Goal: Task Accomplishment & Management: Manage account settings

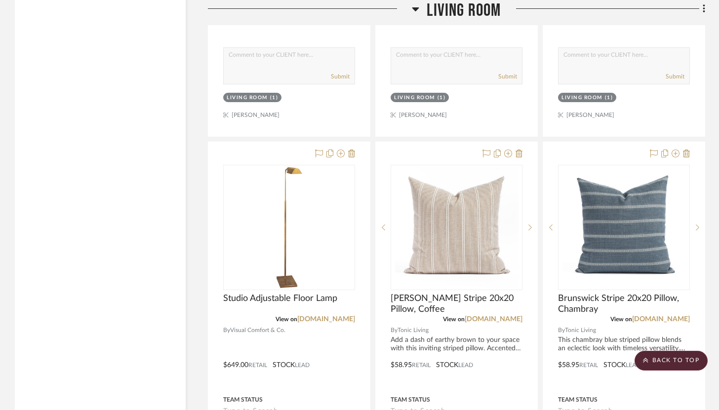
scroll to position [5278, 0]
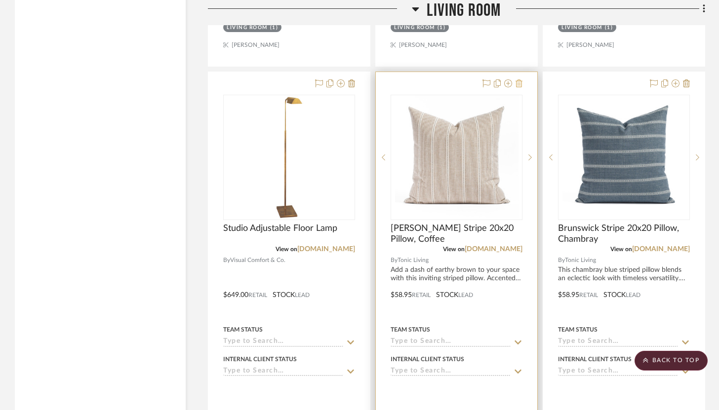
click at [519, 80] on icon at bounding box center [519, 84] width 7 height 8
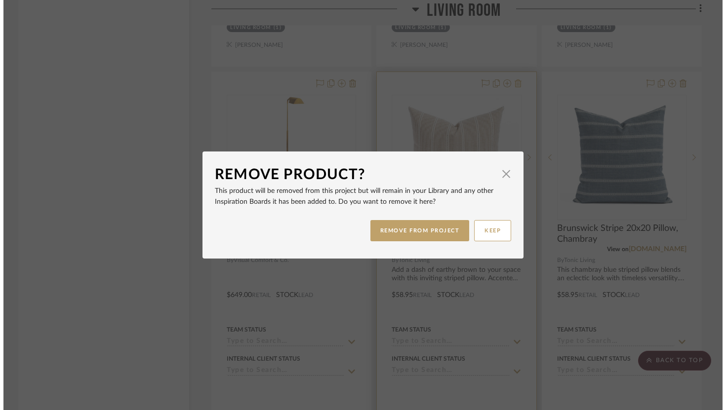
scroll to position [0, 0]
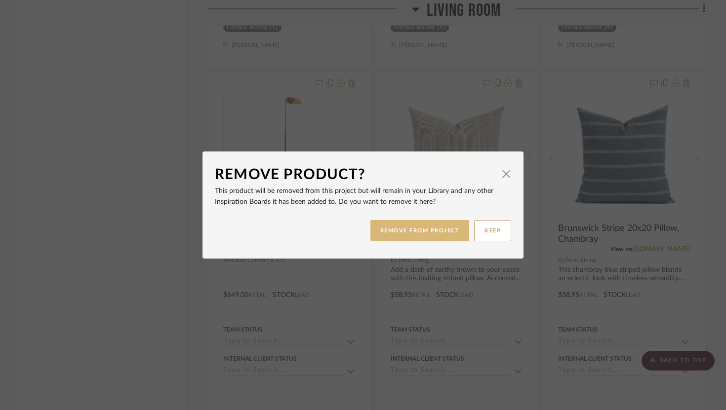
click at [423, 237] on button "REMOVE FROM PROJECT" at bounding box center [419, 230] width 99 height 21
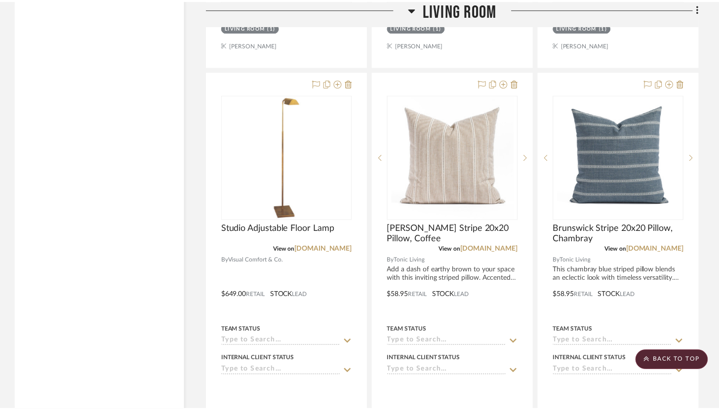
scroll to position [5278, 0]
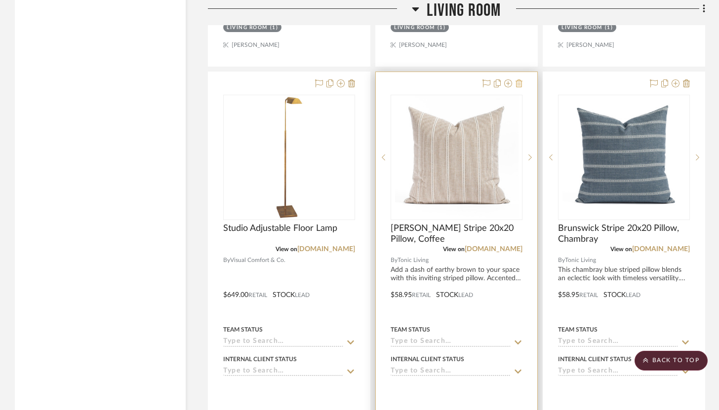
click at [517, 80] on icon at bounding box center [519, 84] width 7 height 8
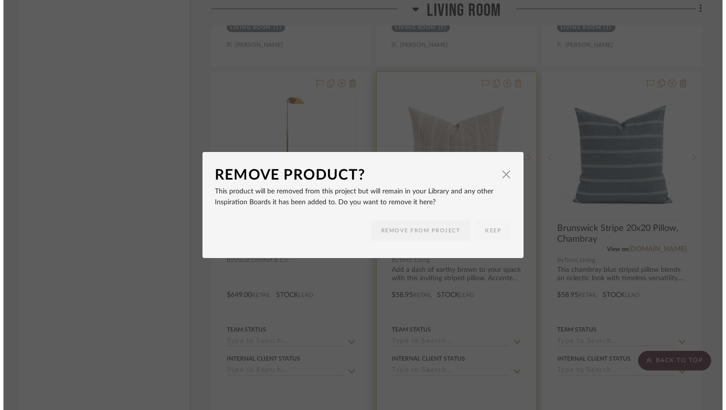
scroll to position [0, 0]
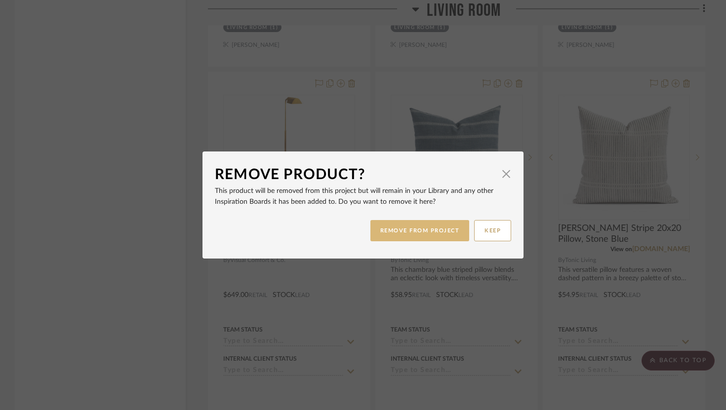
click at [425, 230] on button "REMOVE FROM PROJECT" at bounding box center [419, 230] width 99 height 21
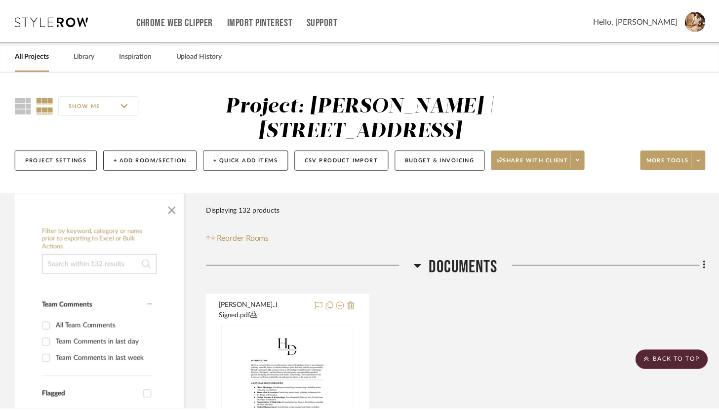
scroll to position [5278, 0]
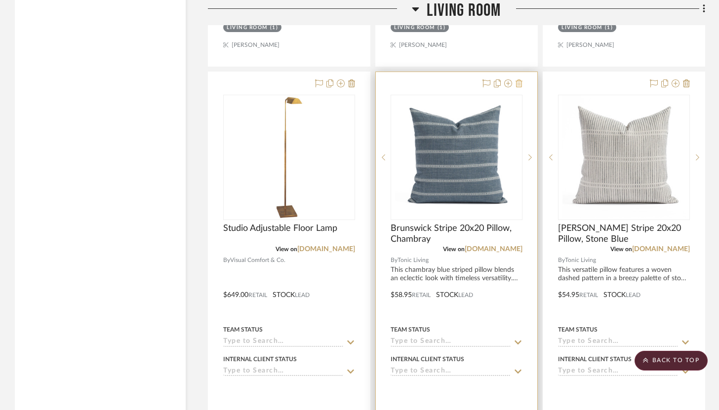
click at [519, 80] on icon at bounding box center [519, 84] width 7 height 8
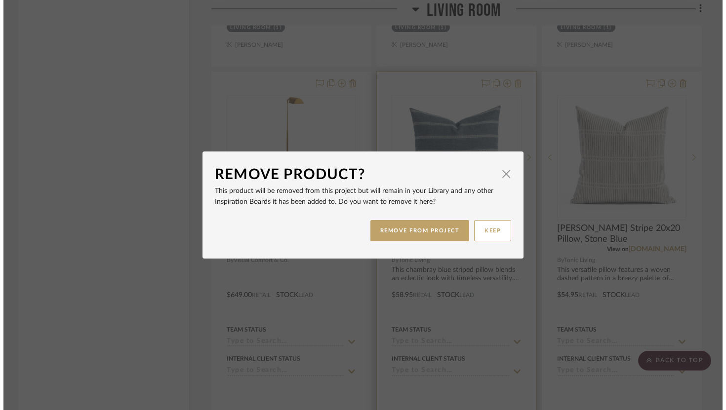
scroll to position [0, 0]
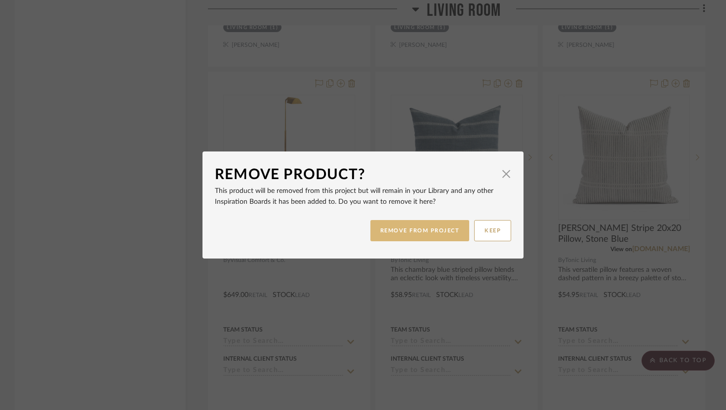
click at [435, 227] on button "REMOVE FROM PROJECT" at bounding box center [419, 230] width 99 height 21
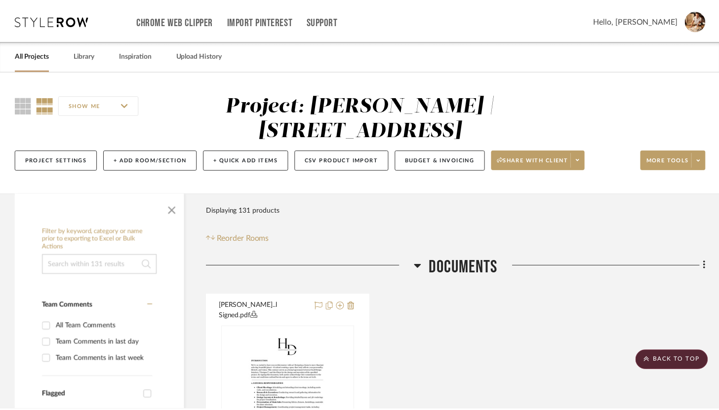
scroll to position [5278, 0]
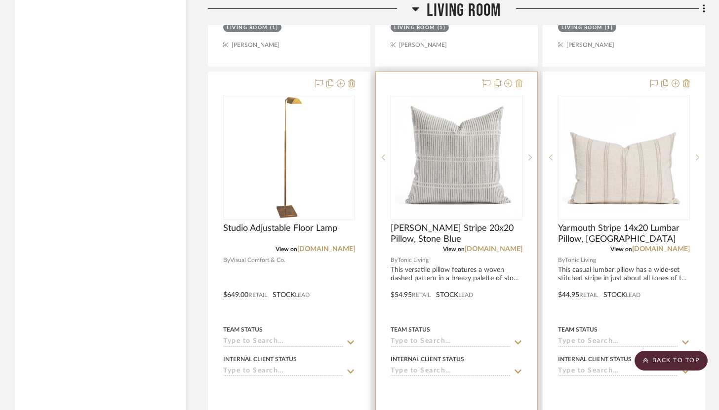
click at [520, 80] on icon at bounding box center [519, 84] width 7 height 8
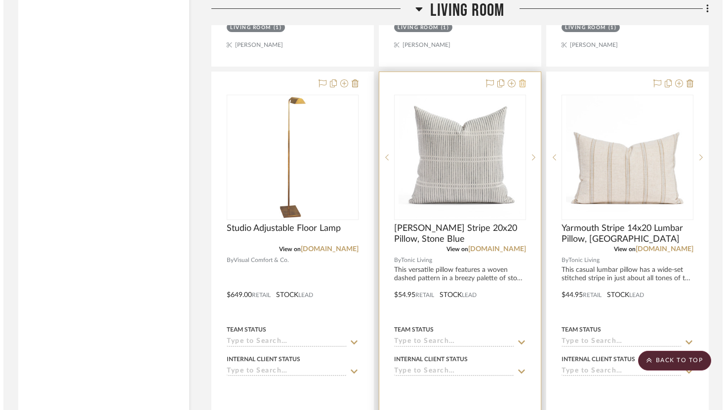
scroll to position [0, 0]
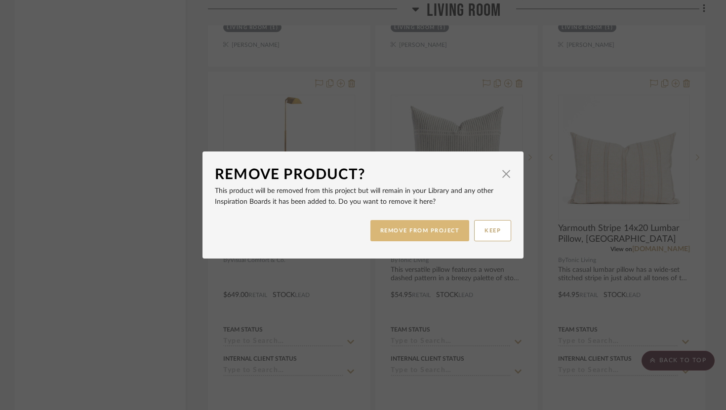
click at [424, 227] on button "REMOVE FROM PROJECT" at bounding box center [419, 230] width 99 height 21
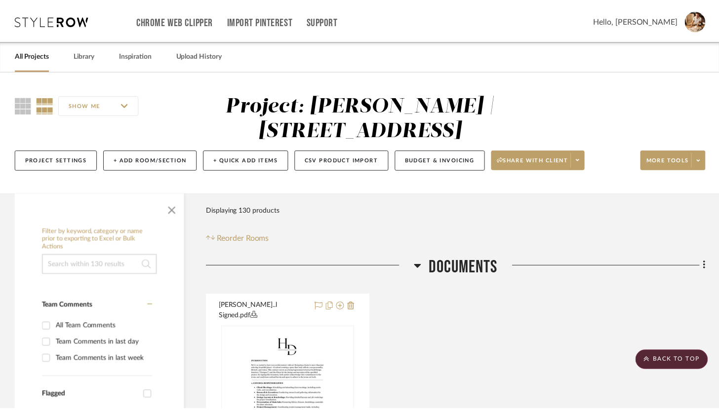
scroll to position [5278, 0]
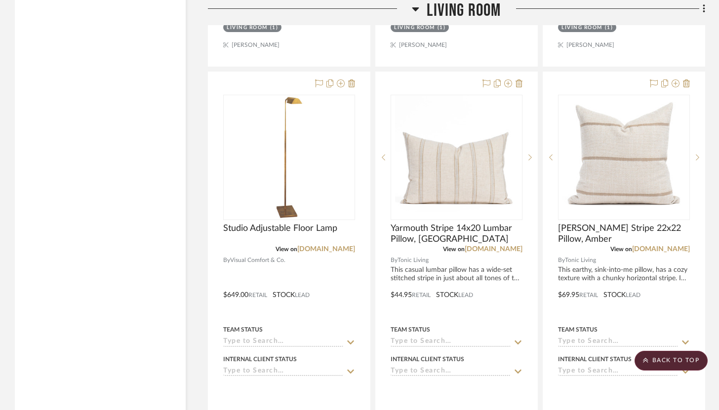
click at [518, 80] on icon at bounding box center [519, 84] width 7 height 8
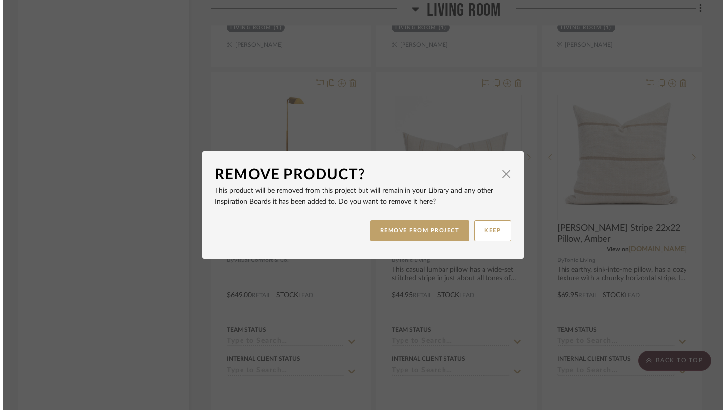
scroll to position [0, 0]
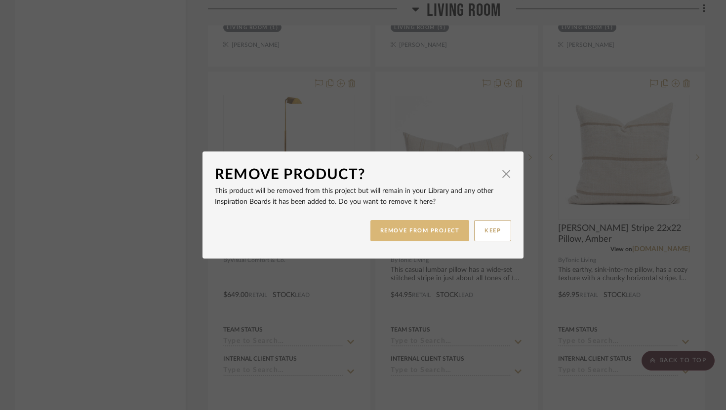
click at [416, 228] on button "REMOVE FROM PROJECT" at bounding box center [419, 230] width 99 height 21
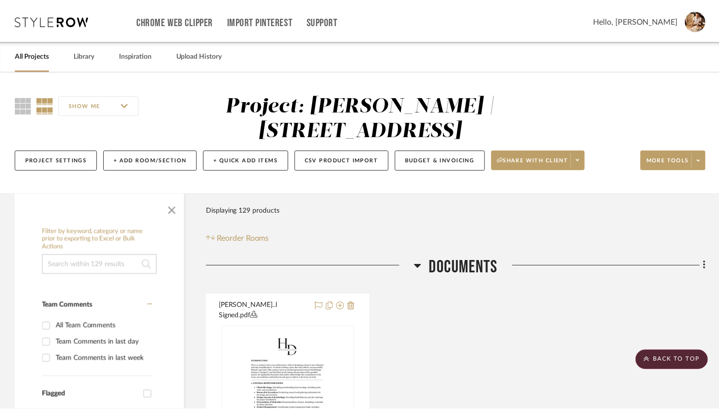
scroll to position [5278, 0]
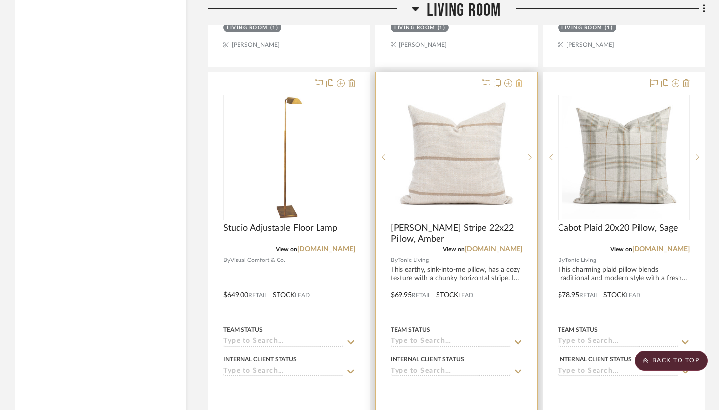
click at [517, 80] on icon at bounding box center [519, 84] width 7 height 8
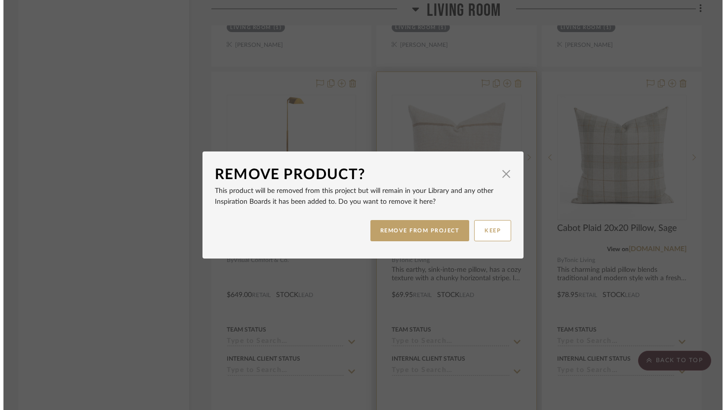
scroll to position [0, 0]
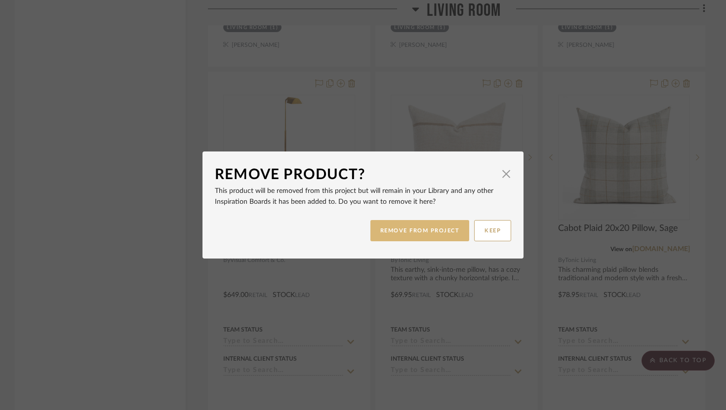
click at [435, 229] on button "REMOVE FROM PROJECT" at bounding box center [419, 230] width 99 height 21
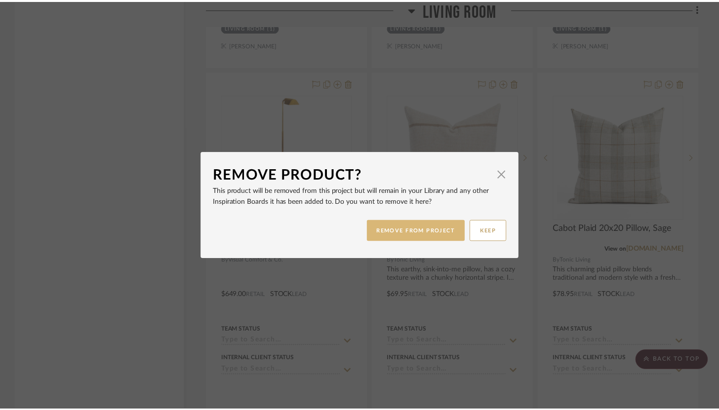
scroll to position [5278, 0]
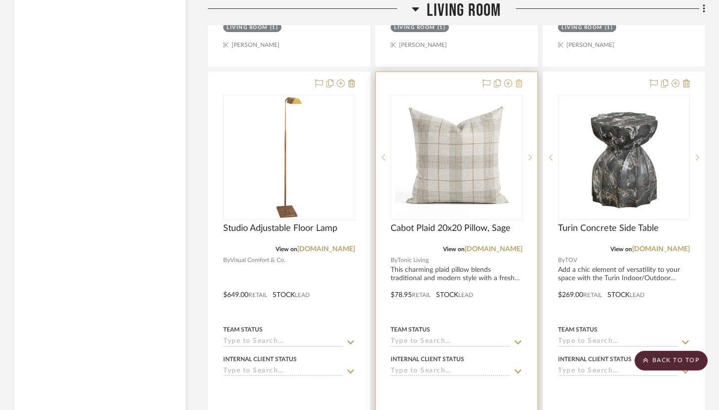
click at [519, 80] on icon at bounding box center [519, 84] width 7 height 8
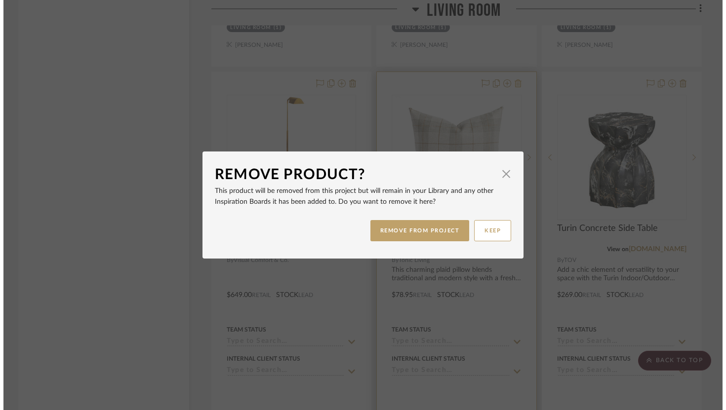
scroll to position [0, 0]
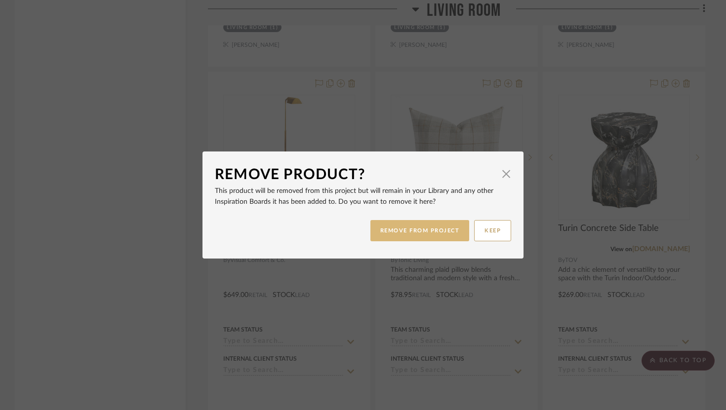
click at [432, 227] on button "REMOVE FROM PROJECT" at bounding box center [419, 230] width 99 height 21
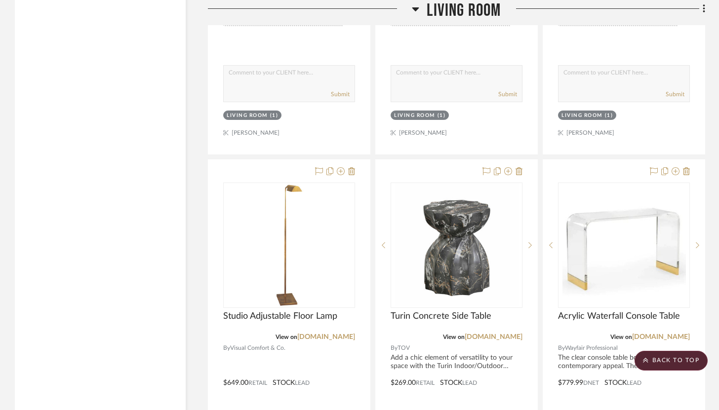
scroll to position [5205, 0]
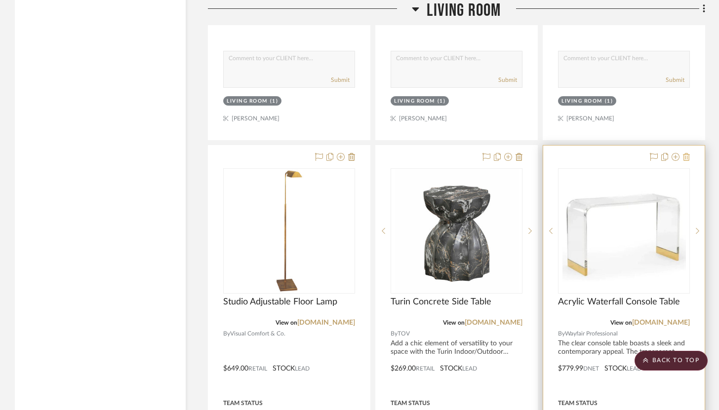
click at [689, 153] on icon at bounding box center [686, 157] width 7 height 8
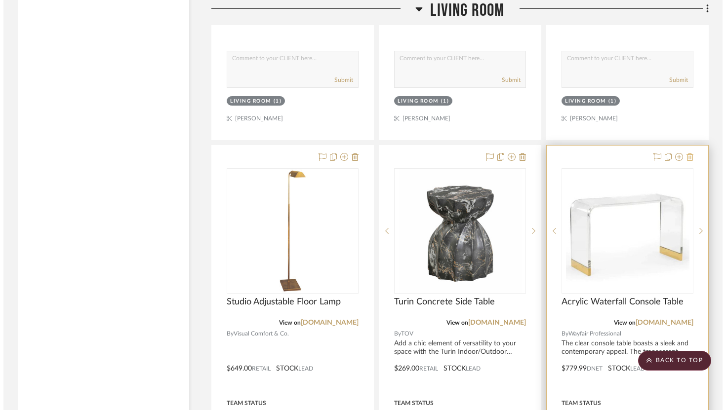
scroll to position [0, 0]
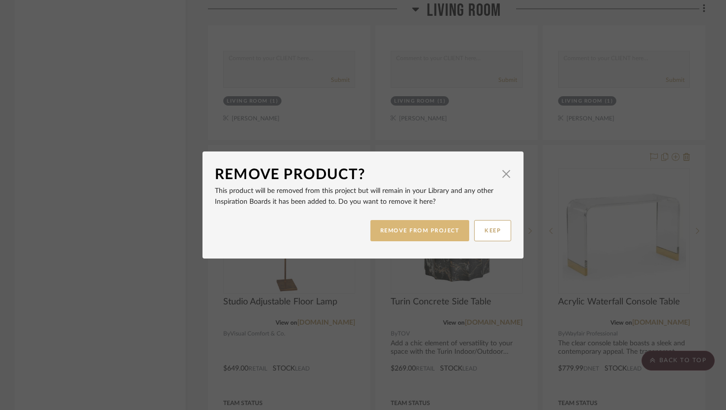
click at [449, 235] on button "REMOVE FROM PROJECT" at bounding box center [419, 230] width 99 height 21
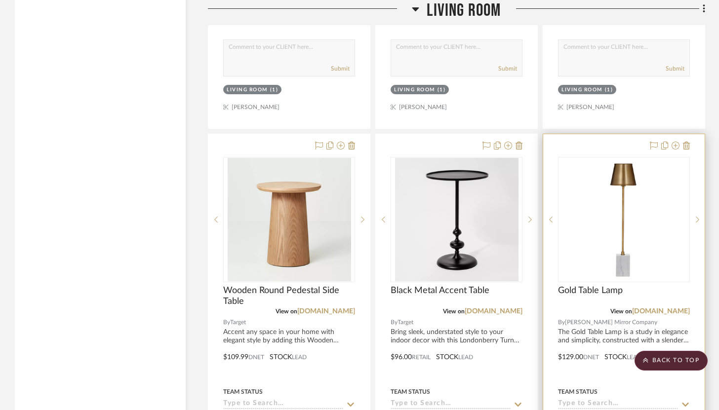
scroll to position [5648, 0]
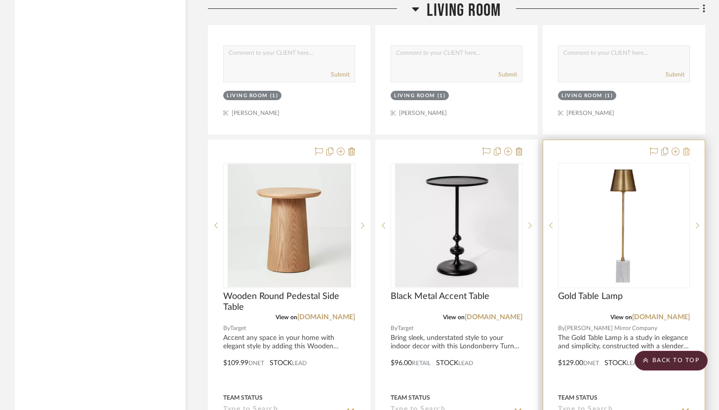
click at [686, 148] on icon at bounding box center [686, 152] width 7 height 8
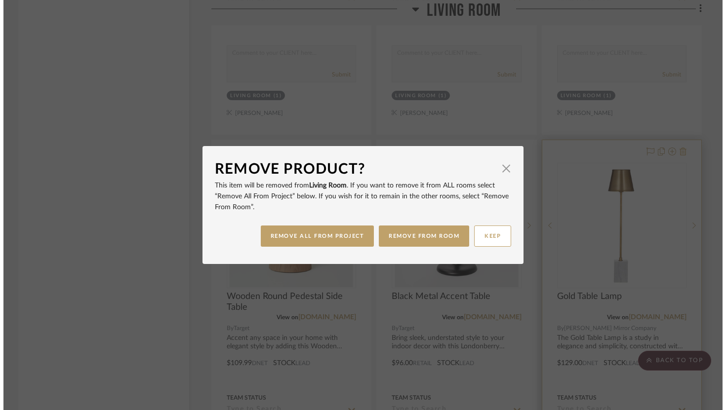
scroll to position [0, 0]
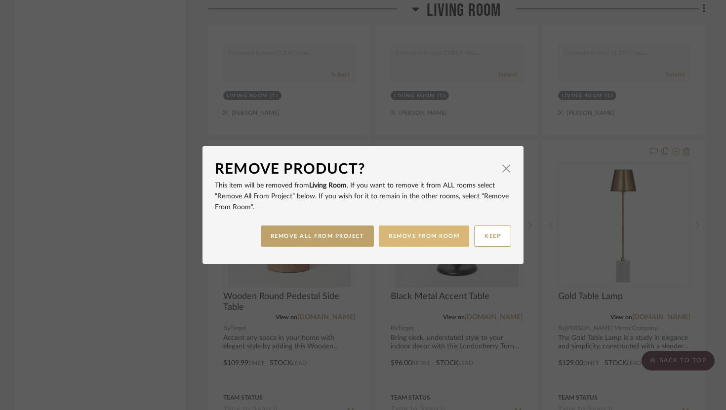
click at [406, 233] on button "REMOVE FROM ROOM" at bounding box center [424, 236] width 90 height 21
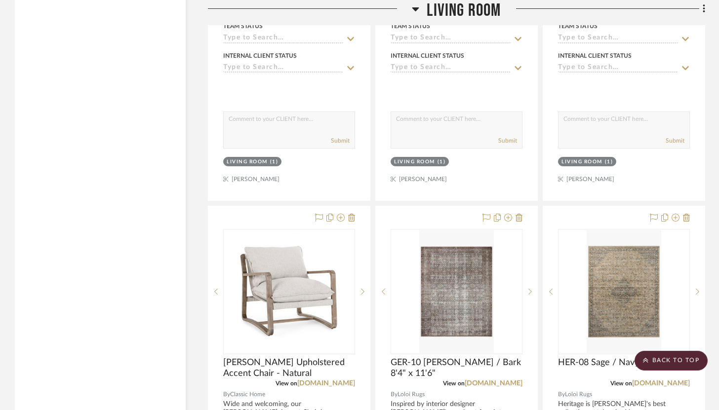
scroll to position [6033, 0]
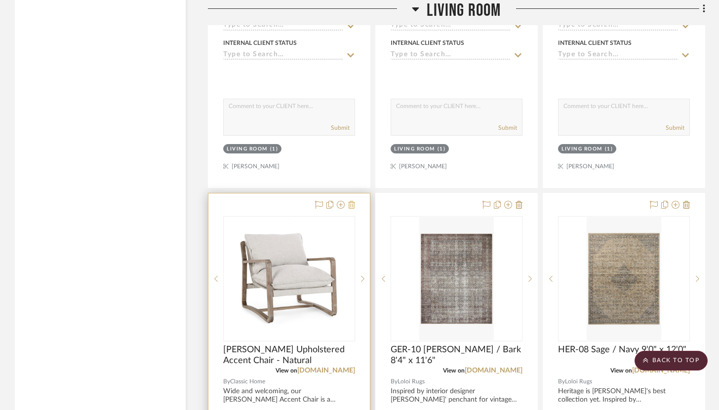
click at [352, 201] on icon at bounding box center [351, 205] width 7 height 8
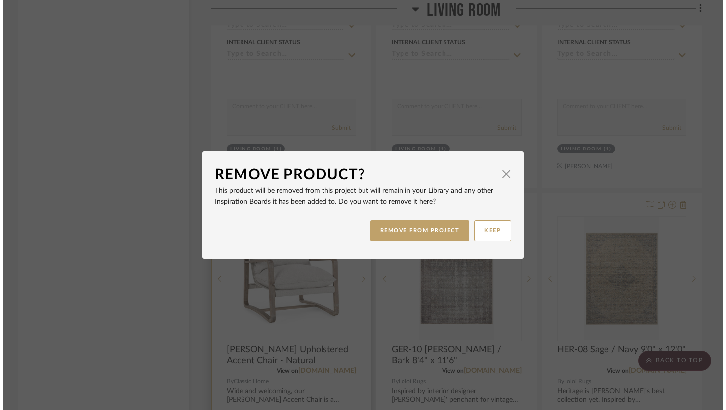
scroll to position [0, 0]
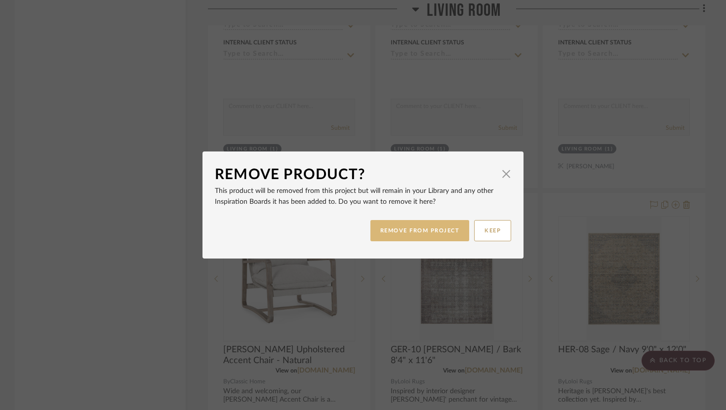
click at [416, 230] on button "REMOVE FROM PROJECT" at bounding box center [419, 230] width 99 height 21
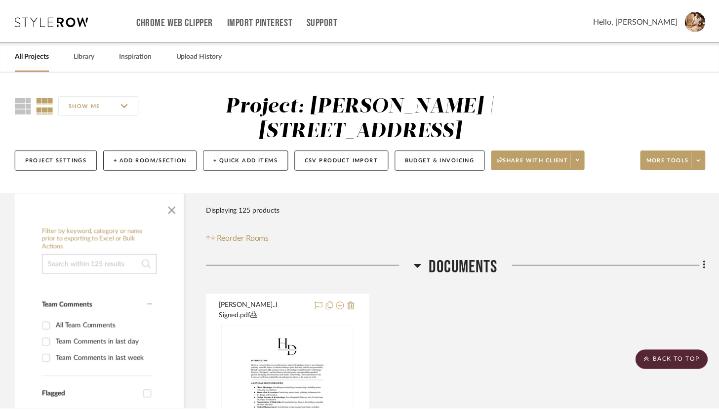
scroll to position [6033, 0]
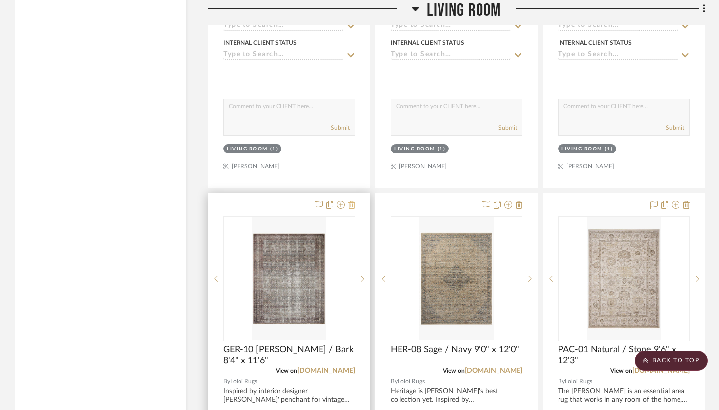
click at [351, 201] on icon at bounding box center [351, 205] width 7 height 8
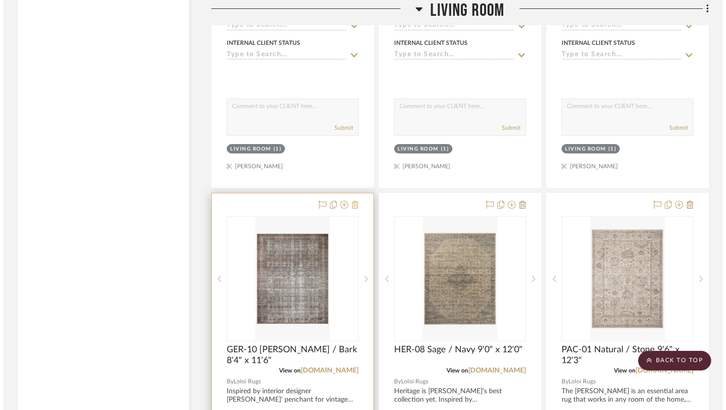
scroll to position [0, 0]
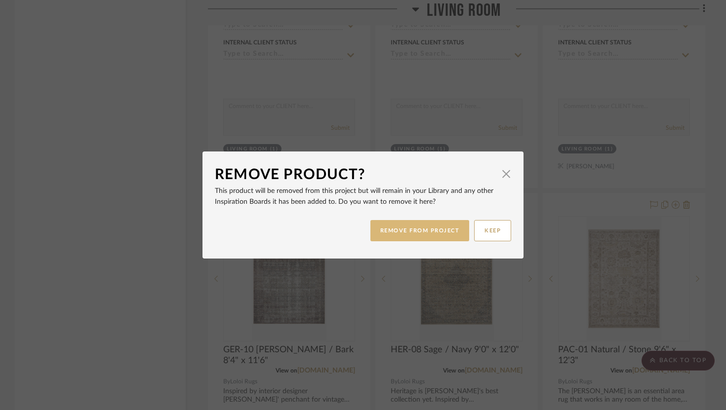
click at [400, 234] on button "REMOVE FROM PROJECT" at bounding box center [419, 230] width 99 height 21
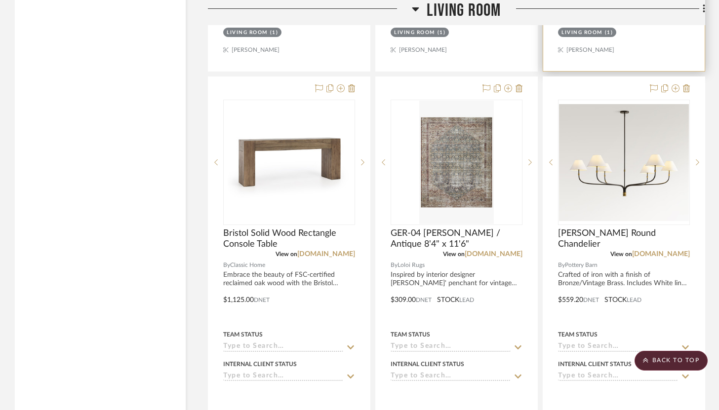
scroll to position [6607, 0]
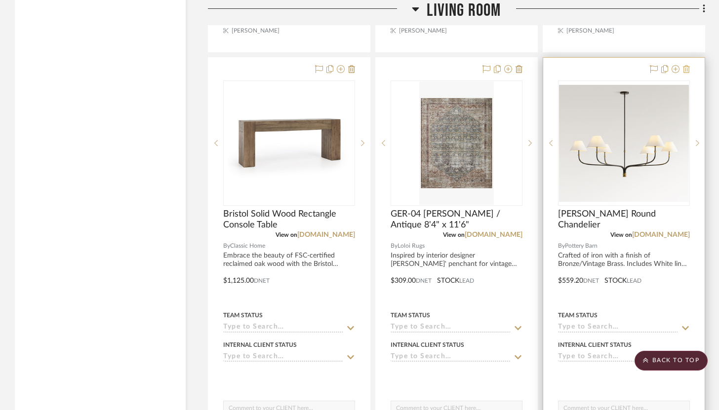
click at [684, 65] on icon at bounding box center [686, 69] width 7 height 8
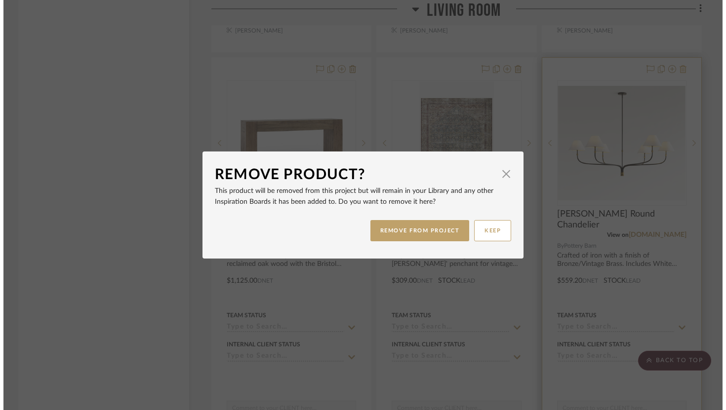
scroll to position [0, 0]
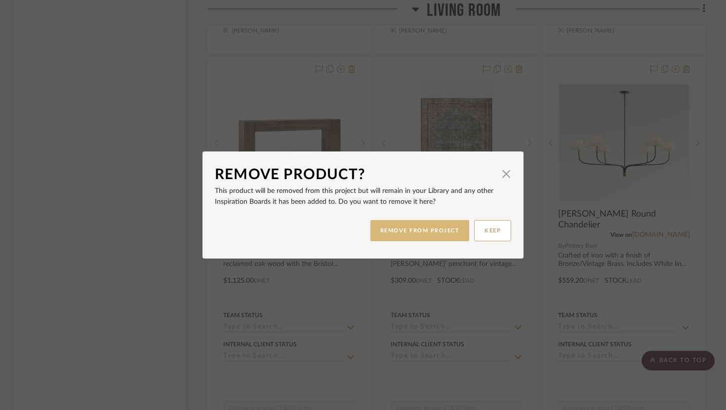
click at [455, 230] on button "REMOVE FROM PROJECT" at bounding box center [419, 230] width 99 height 21
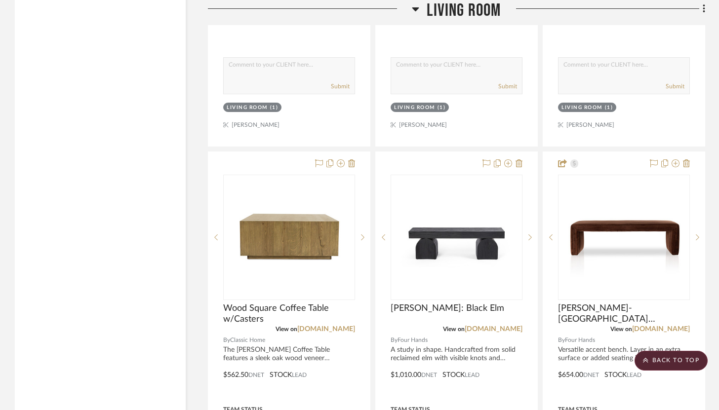
scroll to position [6975, 0]
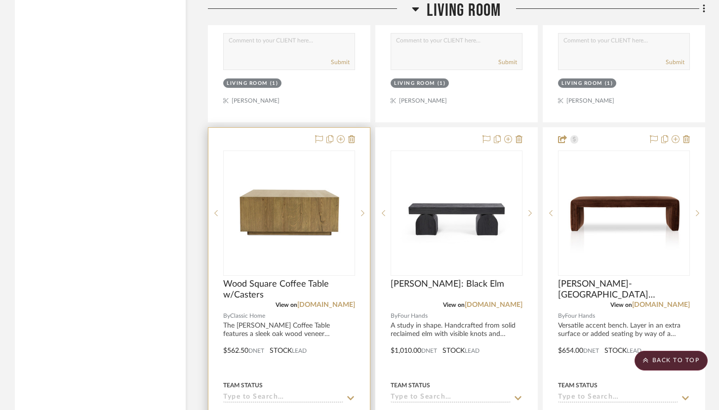
click at [355, 128] on div at bounding box center [288, 344] width 161 height 432
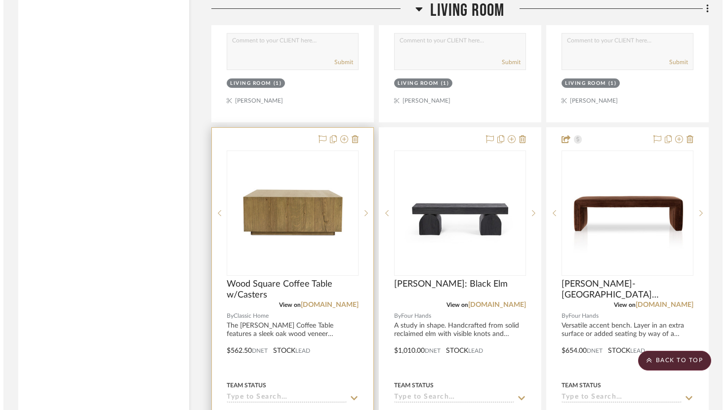
scroll to position [0, 0]
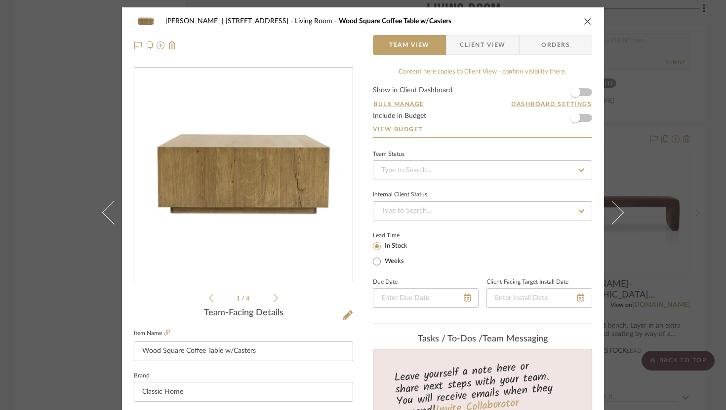
click at [583, 14] on div "Jeremy French | 1724 W 39th St Living Room Wood Square Coffee Table w/Casters" at bounding box center [363, 21] width 458 height 20
click at [585, 19] on icon "close" at bounding box center [588, 21] width 8 height 8
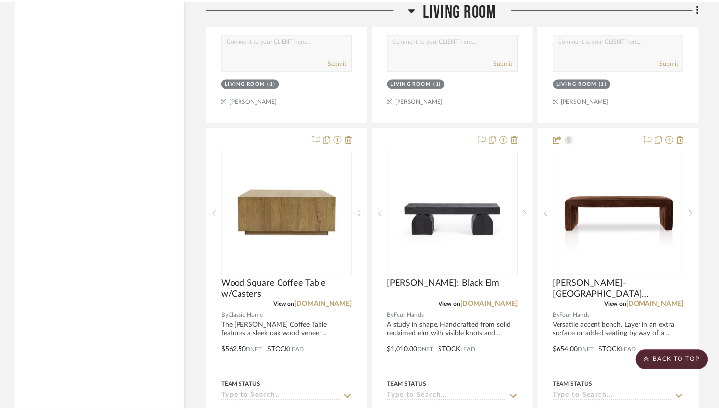
scroll to position [6975, 0]
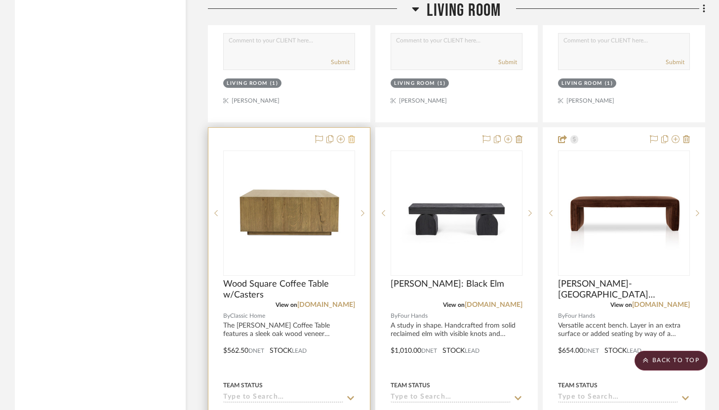
click at [351, 135] on icon at bounding box center [351, 139] width 7 height 8
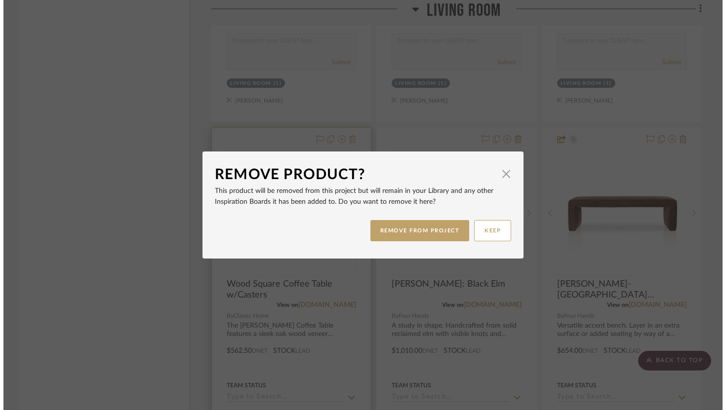
scroll to position [0, 0]
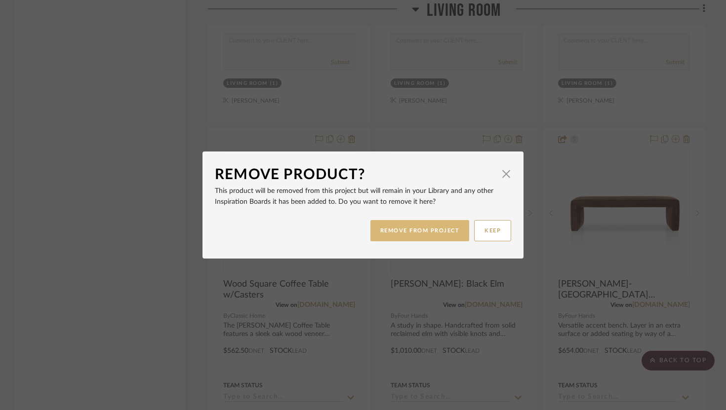
click at [419, 227] on button "REMOVE FROM PROJECT" at bounding box center [419, 230] width 99 height 21
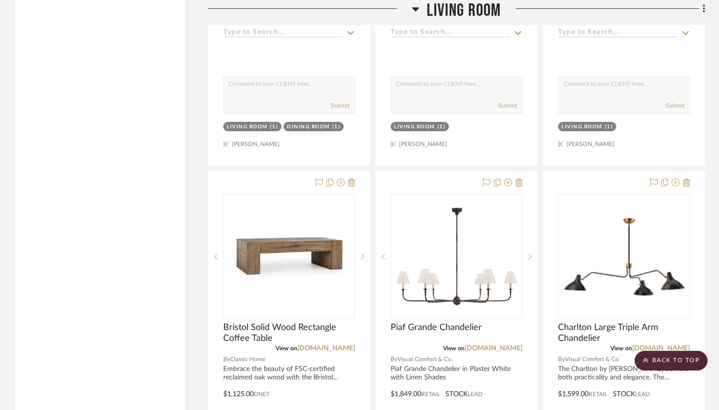
scroll to position [8303, 0]
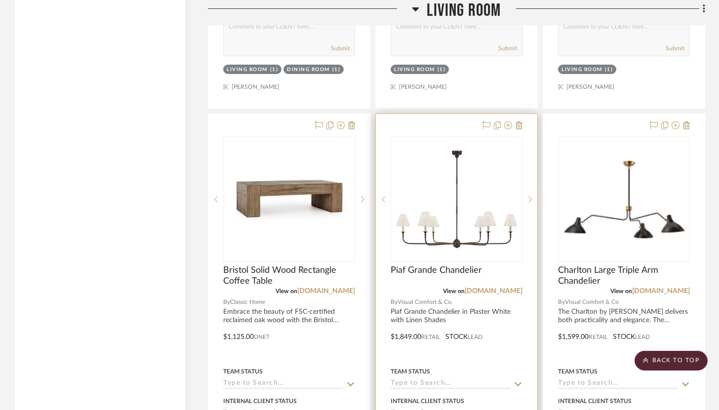
click at [523, 114] on div at bounding box center [456, 330] width 161 height 432
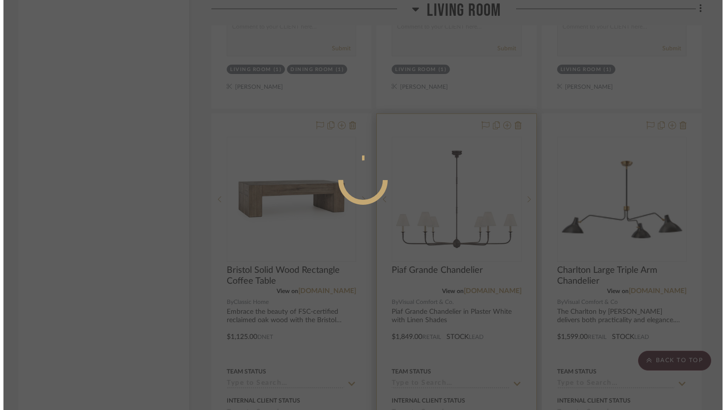
scroll to position [0, 0]
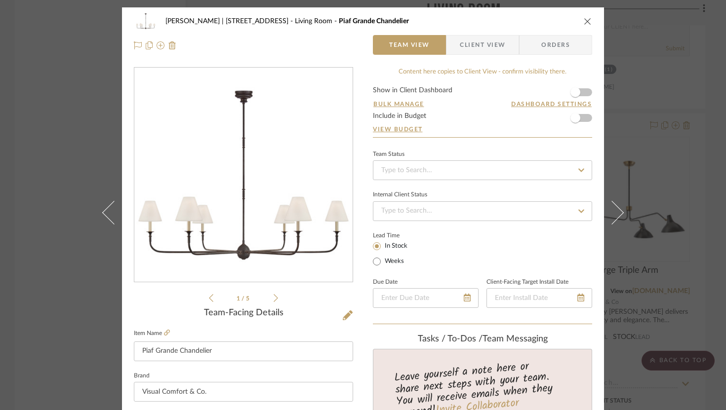
click at [586, 22] on icon "close" at bounding box center [588, 21] width 8 height 8
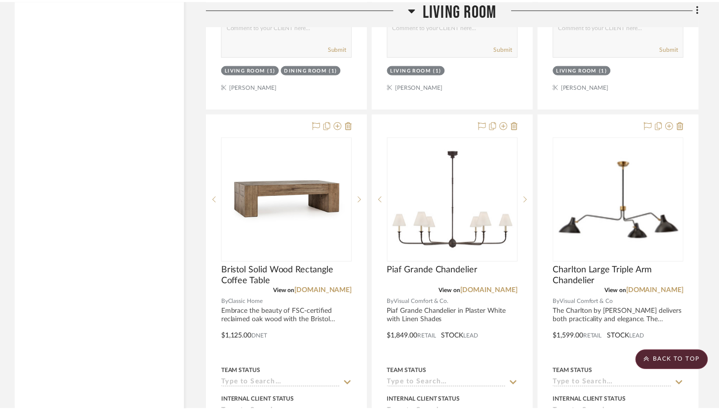
scroll to position [8303, 0]
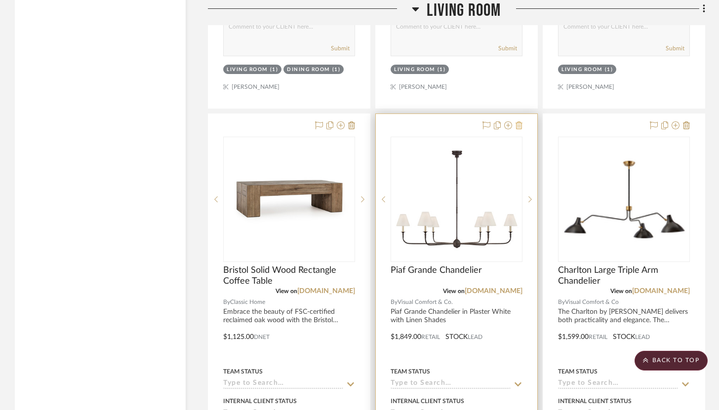
click at [519, 121] on icon at bounding box center [519, 125] width 7 height 8
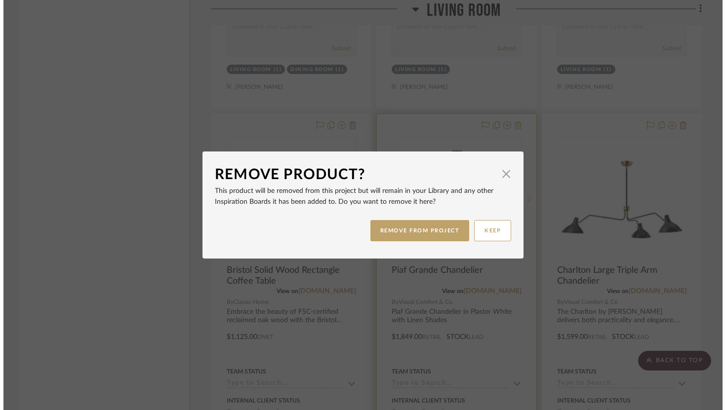
scroll to position [0, 0]
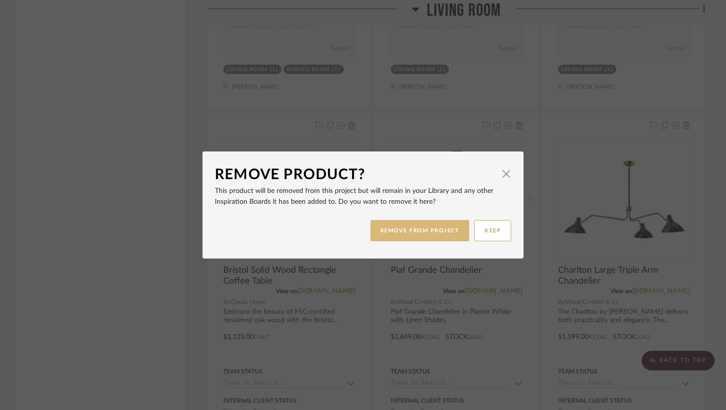
click at [437, 224] on button "REMOVE FROM PROJECT" at bounding box center [419, 230] width 99 height 21
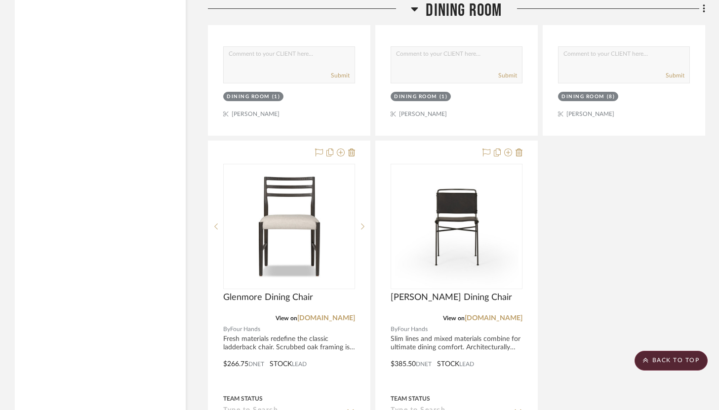
scroll to position [9677, 0]
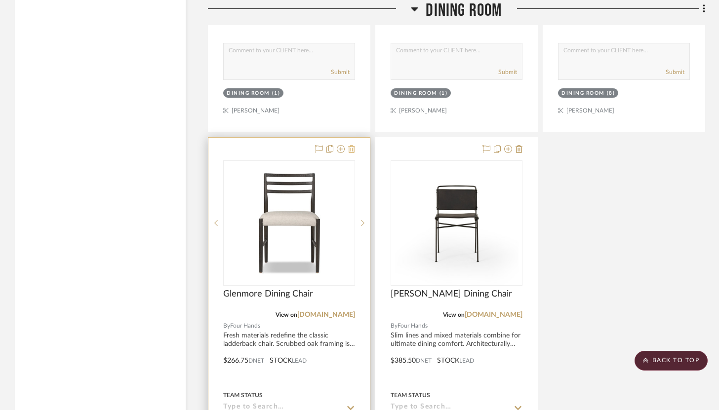
click at [352, 145] on icon at bounding box center [351, 149] width 7 height 8
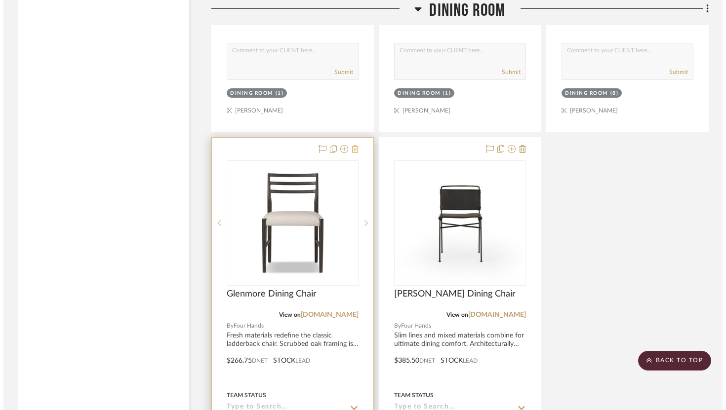
scroll to position [0, 0]
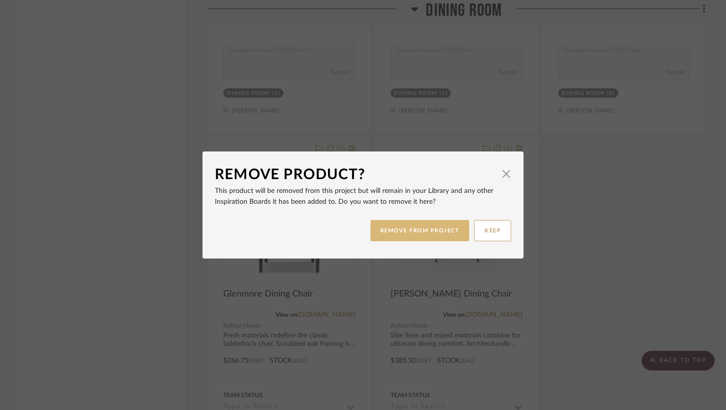
click at [414, 235] on button "REMOVE FROM PROJECT" at bounding box center [419, 230] width 99 height 21
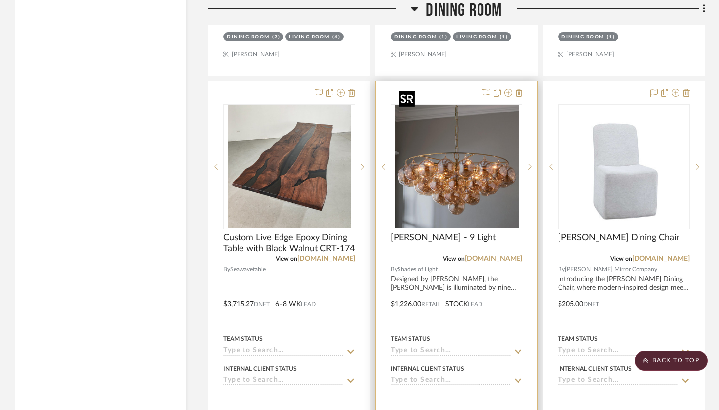
scroll to position [9320, 0]
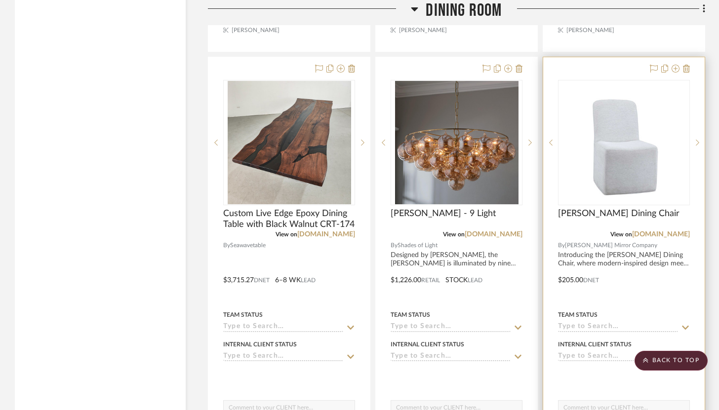
click at [584, 57] on div at bounding box center [623, 273] width 161 height 432
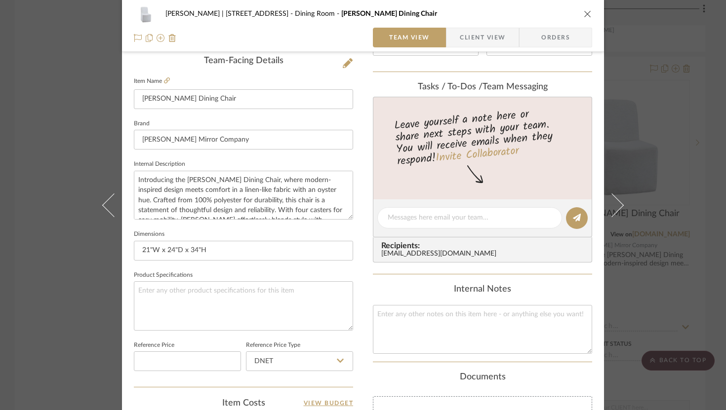
scroll to position [266, 0]
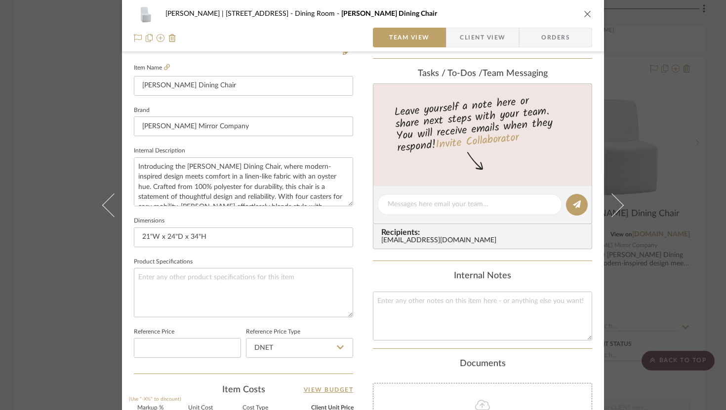
click at [587, 8] on div "Jeremy French | 1724 W 39th St Dining Room Meyer Dining Chair" at bounding box center [363, 14] width 458 height 20
click at [586, 11] on icon "close" at bounding box center [588, 14] width 8 height 8
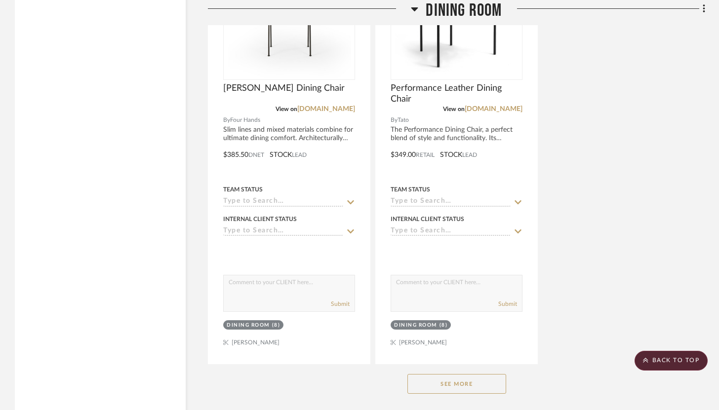
scroll to position [9885, 0]
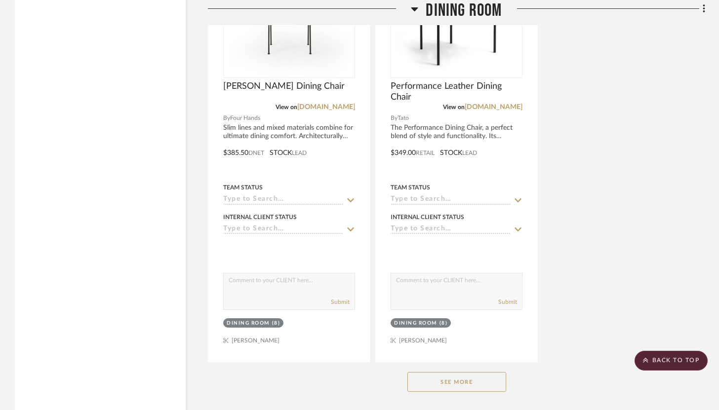
click at [464, 372] on button "See More" at bounding box center [456, 382] width 99 height 20
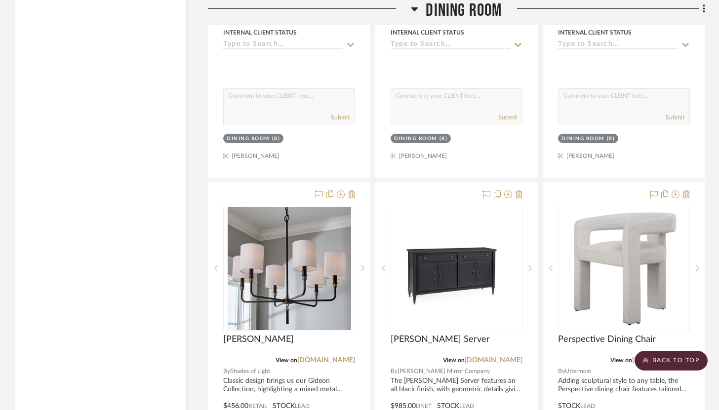
scroll to position [10077, 0]
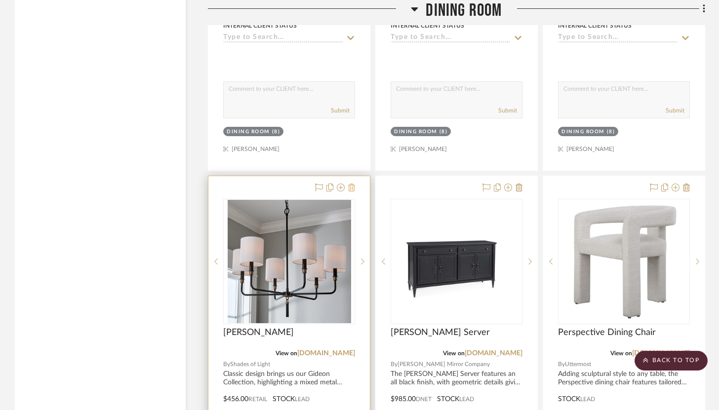
click at [353, 184] on icon at bounding box center [351, 188] width 7 height 8
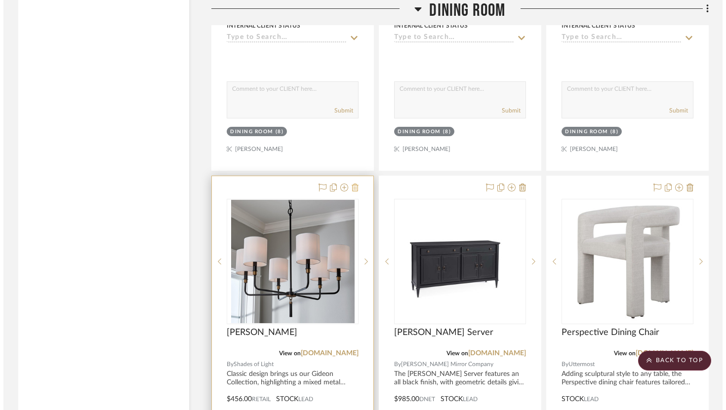
scroll to position [0, 0]
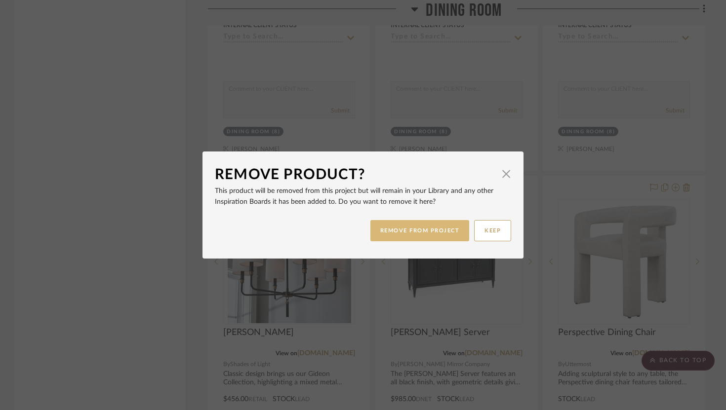
click at [414, 227] on button "REMOVE FROM PROJECT" at bounding box center [419, 230] width 99 height 21
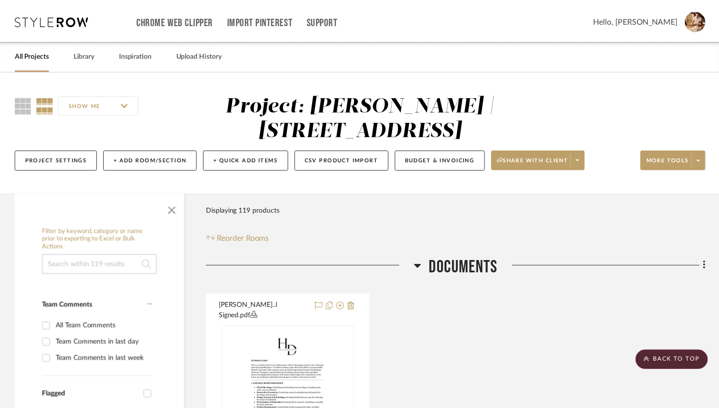
scroll to position [10077, 0]
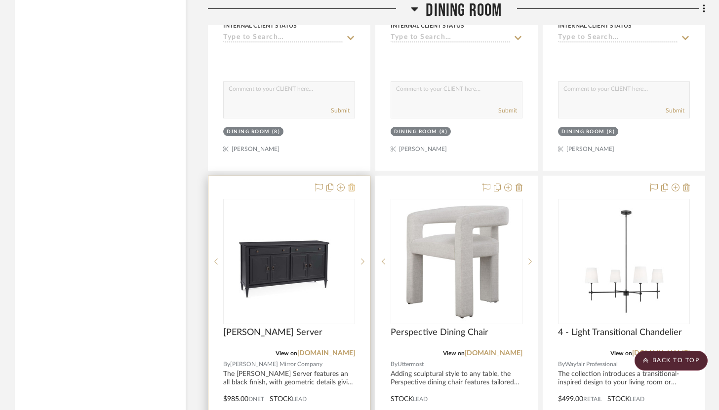
click at [349, 184] on icon at bounding box center [351, 188] width 7 height 8
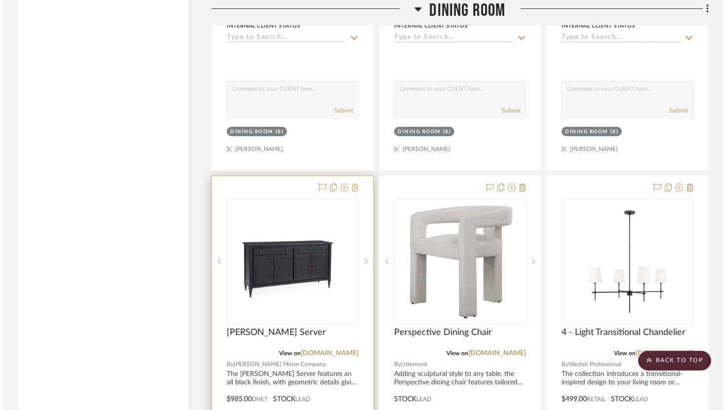
scroll to position [0, 0]
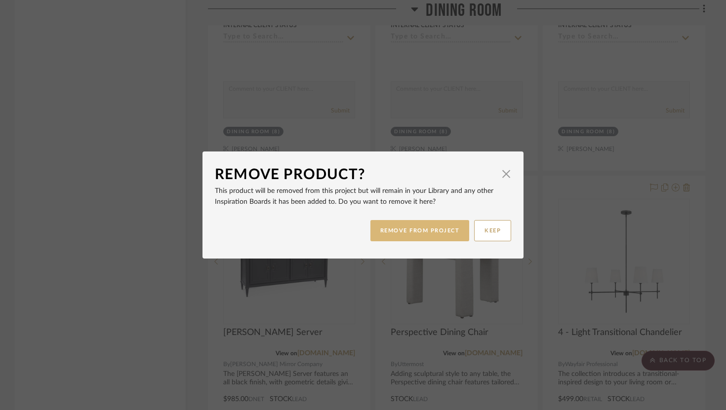
click at [397, 226] on button "REMOVE FROM PROJECT" at bounding box center [419, 230] width 99 height 21
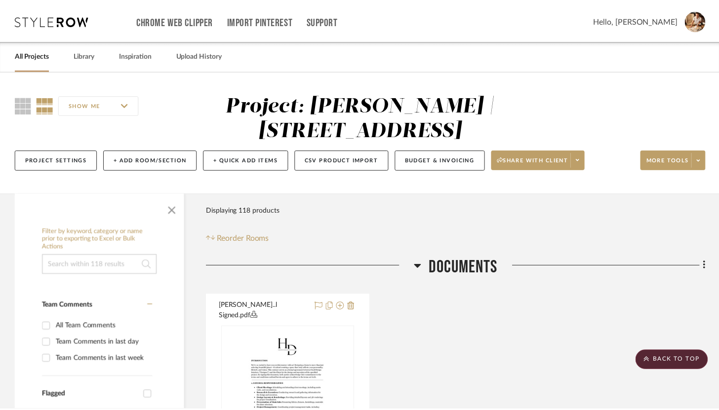
scroll to position [10077, 0]
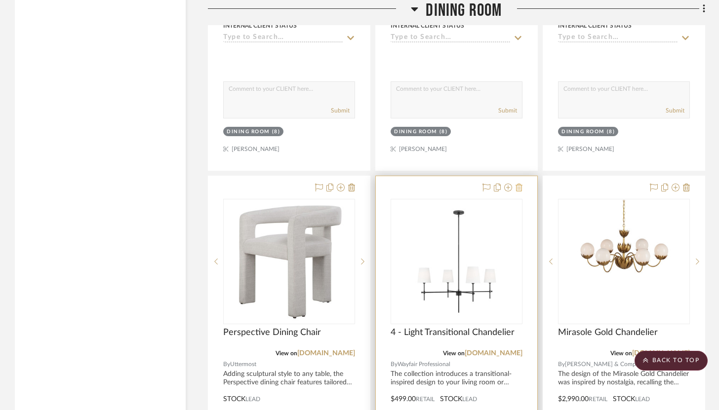
click at [518, 184] on icon at bounding box center [519, 188] width 7 height 8
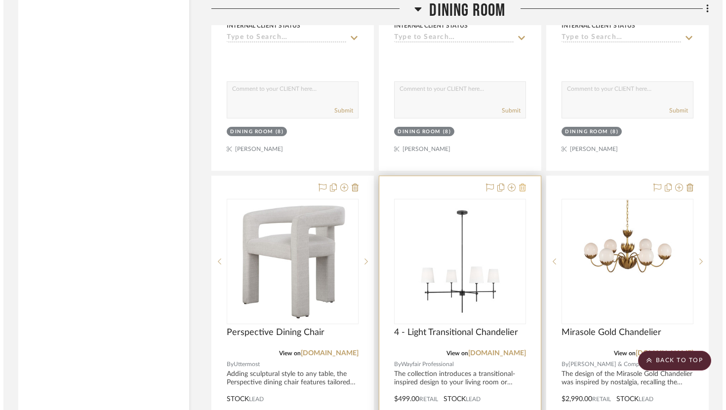
scroll to position [0, 0]
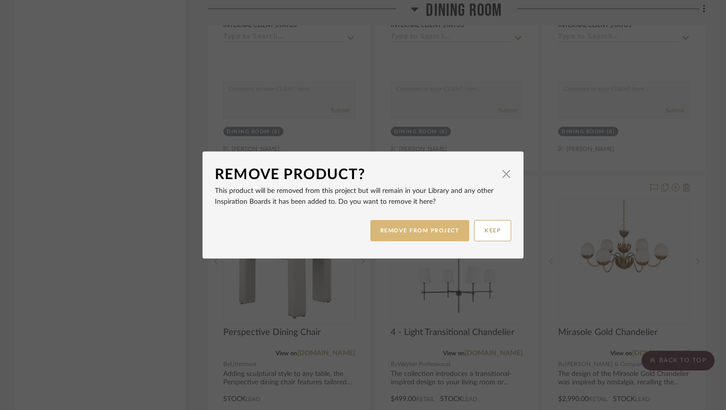
drag, startPoint x: 426, startPoint y: 237, endPoint x: 429, endPoint y: 232, distance: 5.6
click at [429, 232] on button "REMOVE FROM PROJECT" at bounding box center [419, 230] width 99 height 21
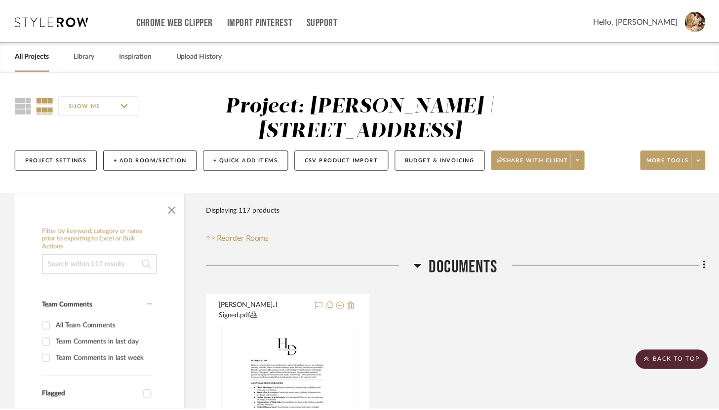
scroll to position [10077, 0]
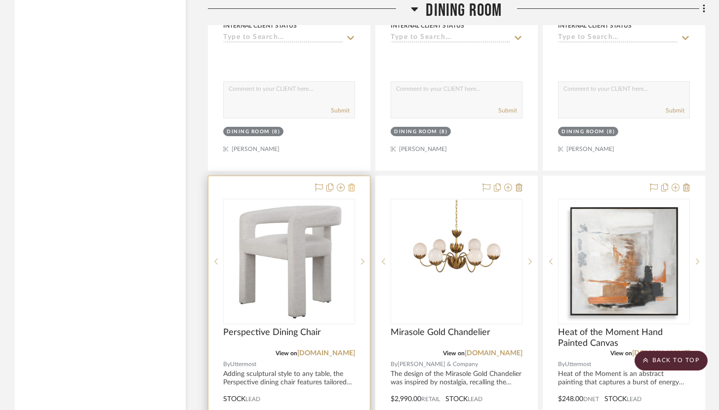
click at [351, 184] on icon at bounding box center [351, 188] width 7 height 8
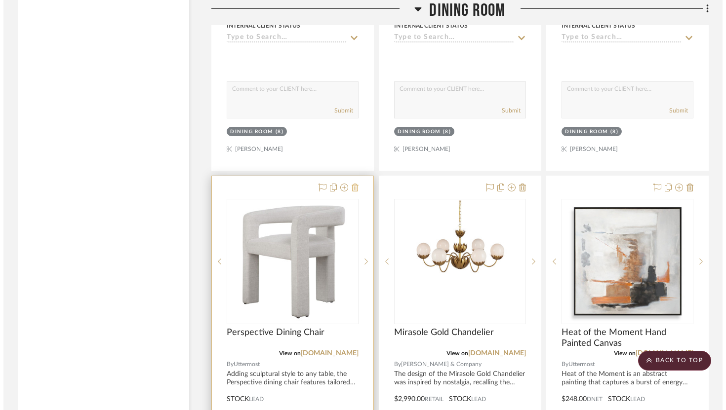
scroll to position [0, 0]
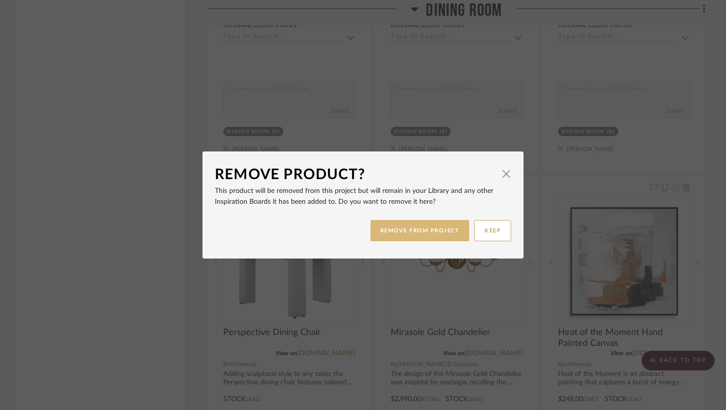
click at [392, 226] on button "REMOVE FROM PROJECT" at bounding box center [419, 230] width 99 height 21
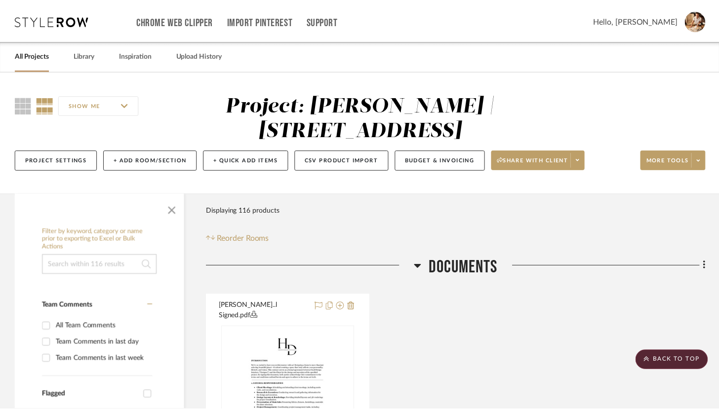
scroll to position [10077, 0]
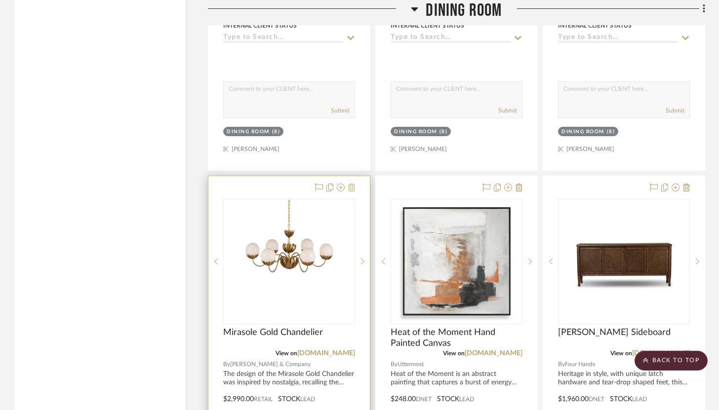
click at [354, 184] on icon at bounding box center [351, 188] width 7 height 8
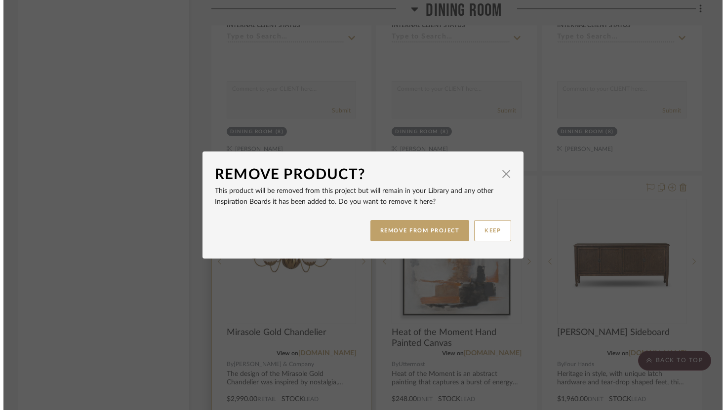
scroll to position [0, 0]
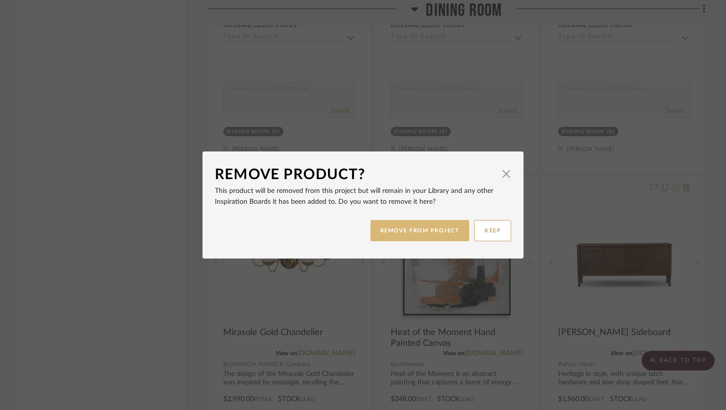
click at [411, 227] on button "REMOVE FROM PROJECT" at bounding box center [419, 230] width 99 height 21
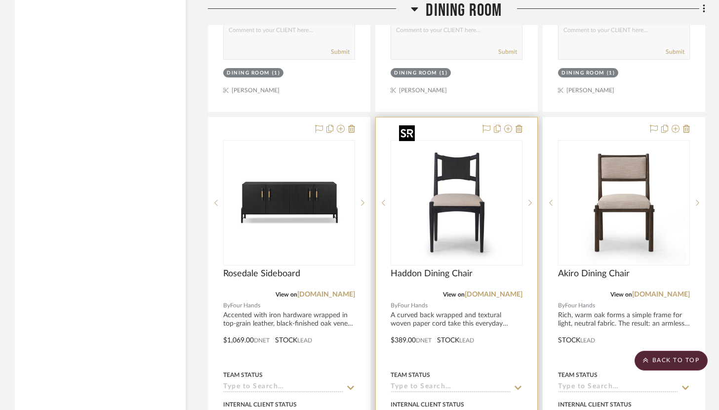
scroll to position [10585, 0]
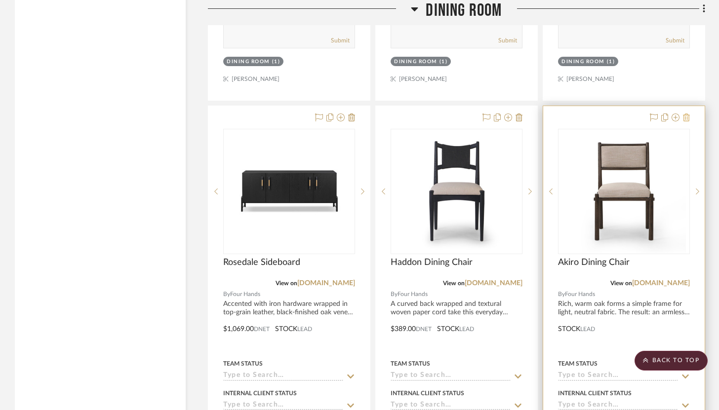
click at [687, 114] on icon at bounding box center [686, 118] width 7 height 8
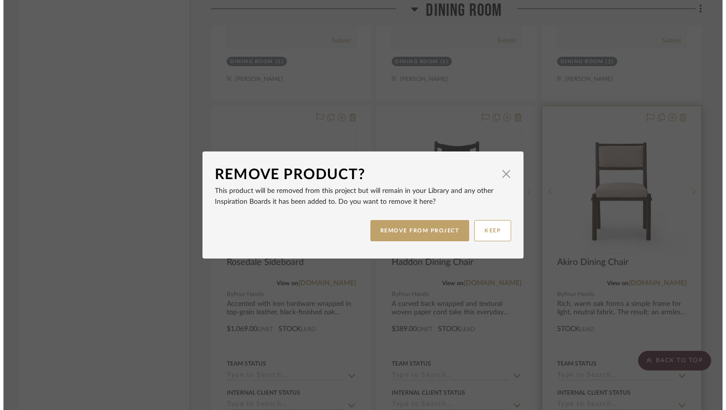
scroll to position [0, 0]
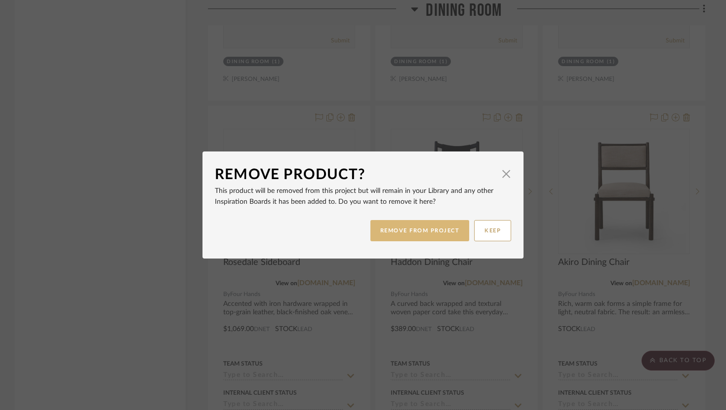
click at [439, 224] on button "REMOVE FROM PROJECT" at bounding box center [419, 230] width 99 height 21
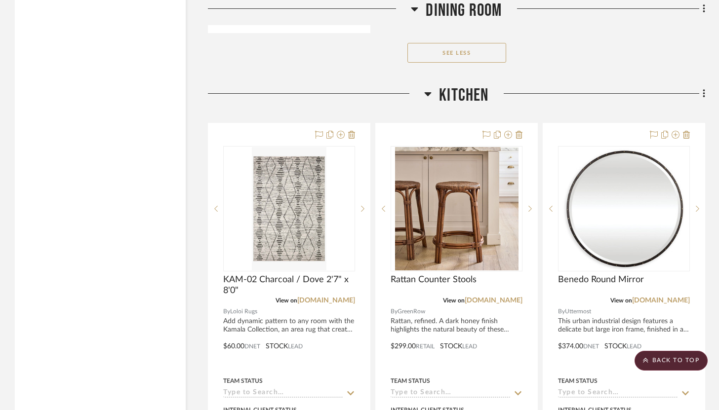
scroll to position [12854, 0]
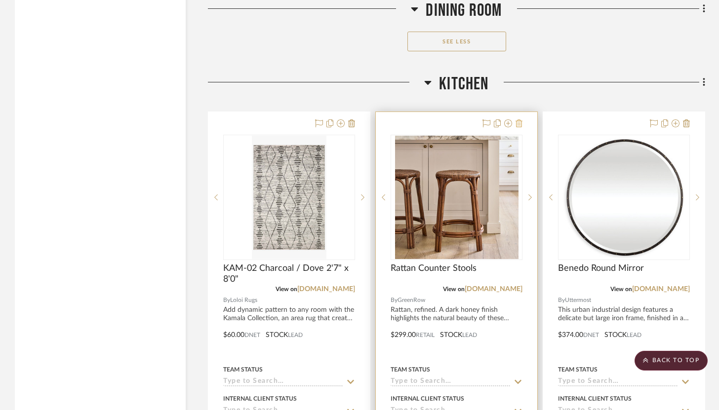
click at [522, 120] on icon at bounding box center [519, 124] width 7 height 8
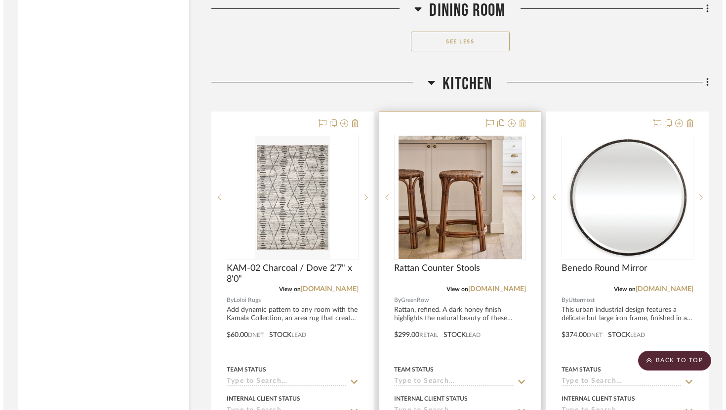
scroll to position [0, 0]
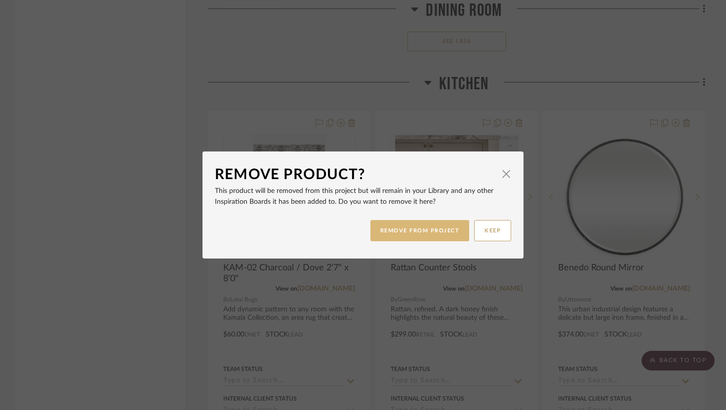
click at [447, 224] on button "REMOVE FROM PROJECT" at bounding box center [419, 230] width 99 height 21
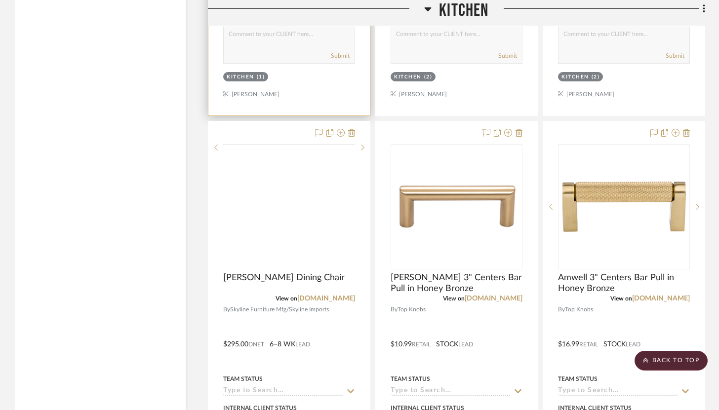
scroll to position [13329, 0]
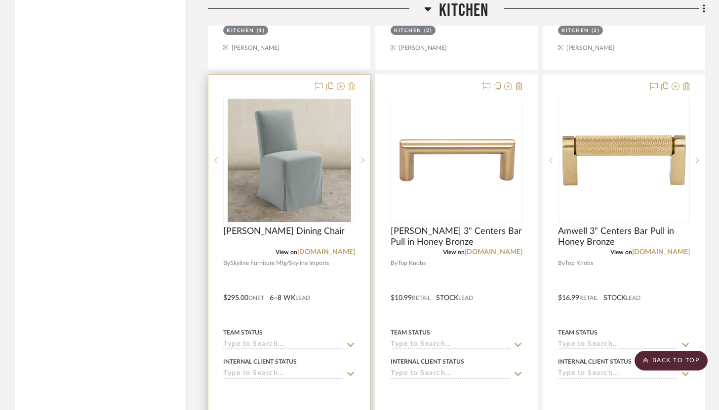
click at [350, 82] on icon at bounding box center [351, 86] width 7 height 8
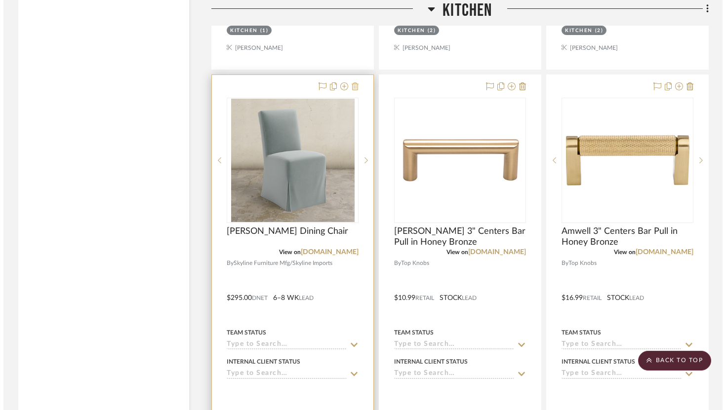
scroll to position [0, 0]
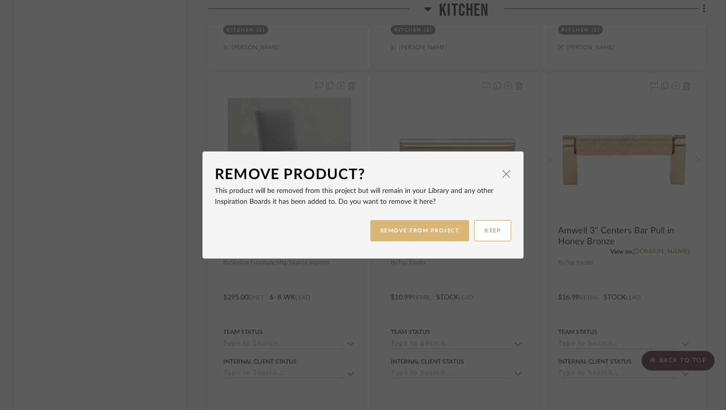
click at [395, 226] on button "REMOVE FROM PROJECT" at bounding box center [419, 230] width 99 height 21
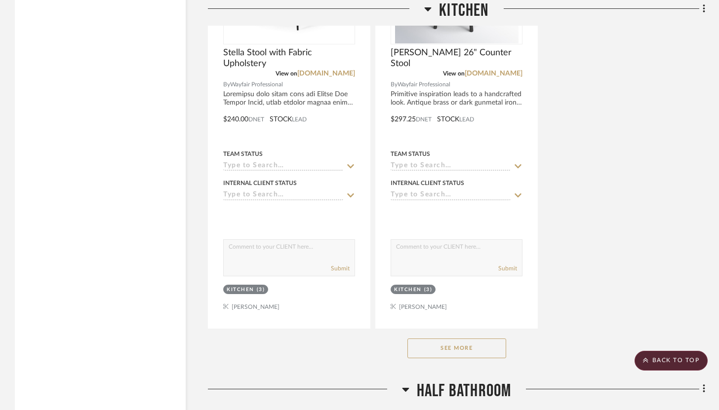
scroll to position [13958, 0]
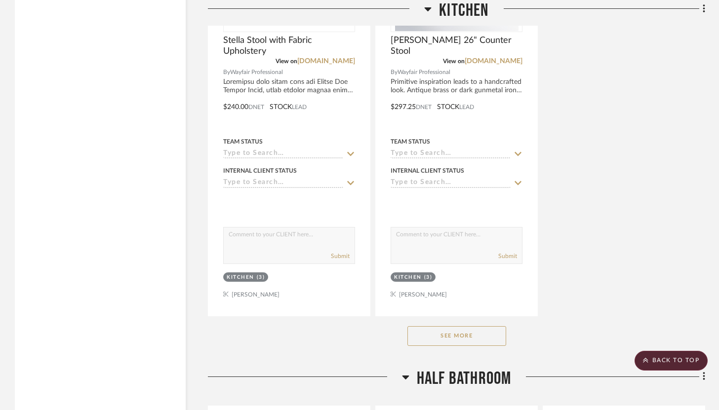
click at [471, 326] on button "See More" at bounding box center [456, 336] width 99 height 20
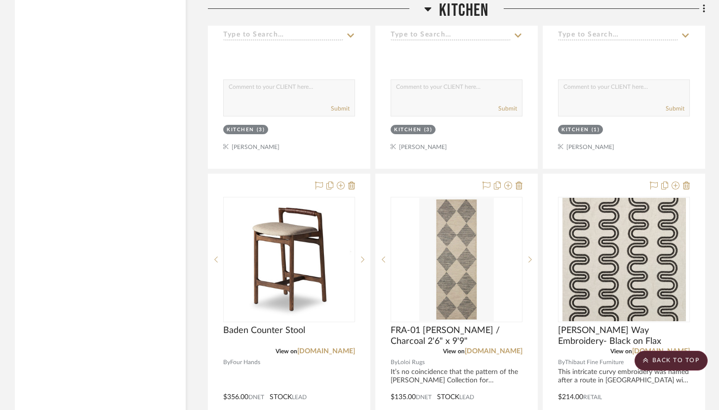
scroll to position [14106, 0]
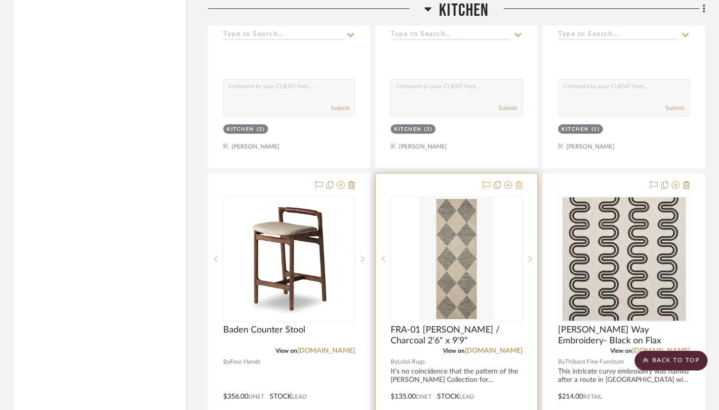
click at [519, 182] on fa-icon at bounding box center [519, 186] width 7 height 8
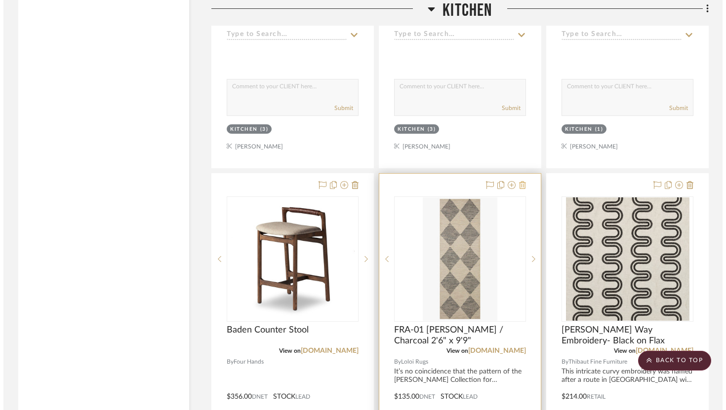
scroll to position [0, 0]
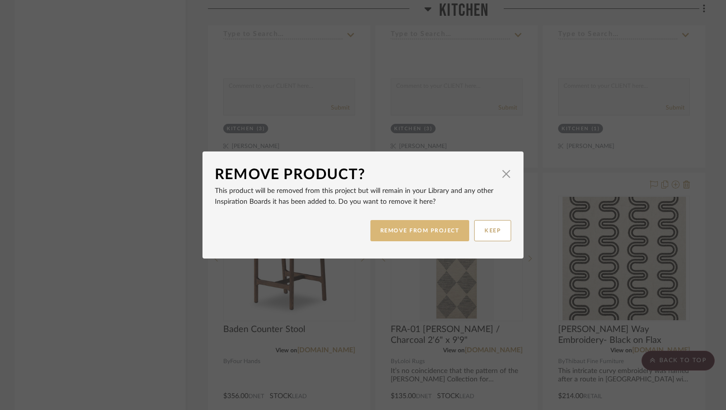
click at [433, 229] on button "REMOVE FROM PROJECT" at bounding box center [419, 230] width 99 height 21
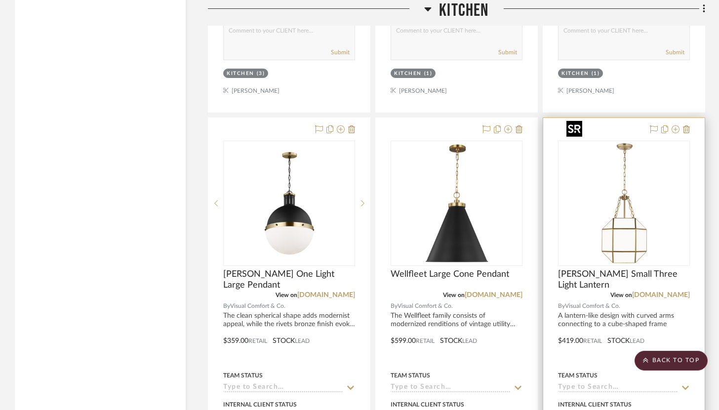
scroll to position [14577, 0]
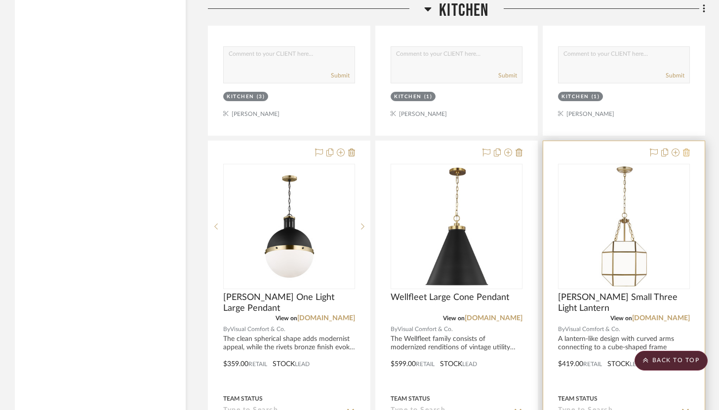
click at [686, 149] on icon at bounding box center [686, 153] width 7 height 8
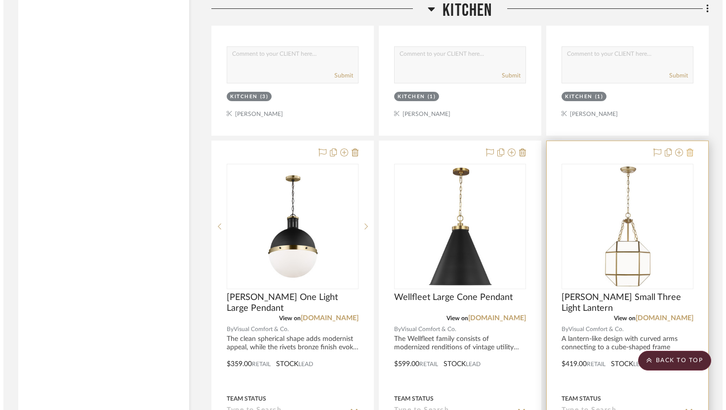
scroll to position [0, 0]
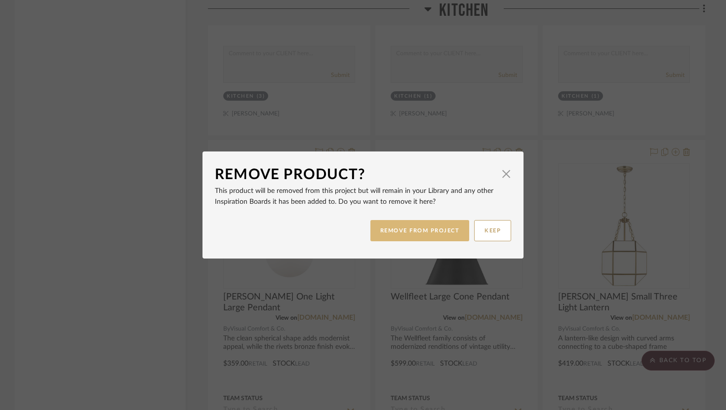
click at [457, 234] on button "REMOVE FROM PROJECT" at bounding box center [419, 230] width 99 height 21
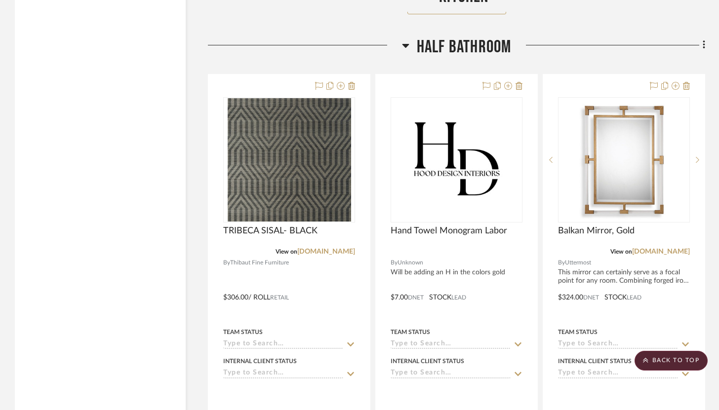
scroll to position [15166, 0]
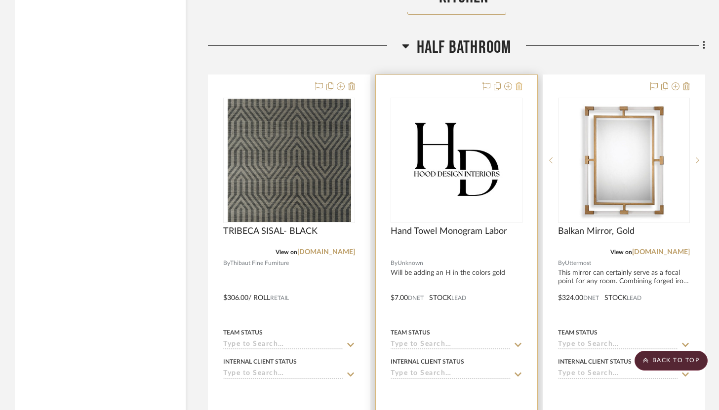
click at [521, 82] on icon at bounding box center [519, 86] width 7 height 8
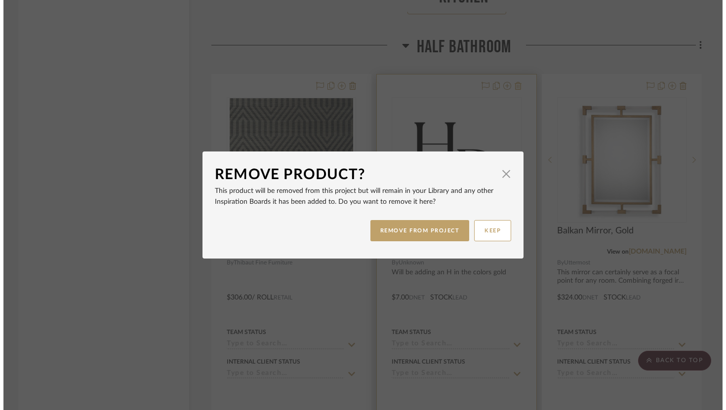
scroll to position [0, 0]
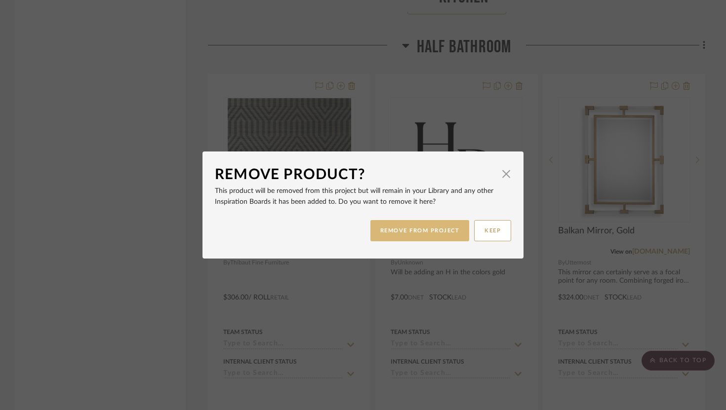
click at [435, 230] on button "REMOVE FROM PROJECT" at bounding box center [419, 230] width 99 height 21
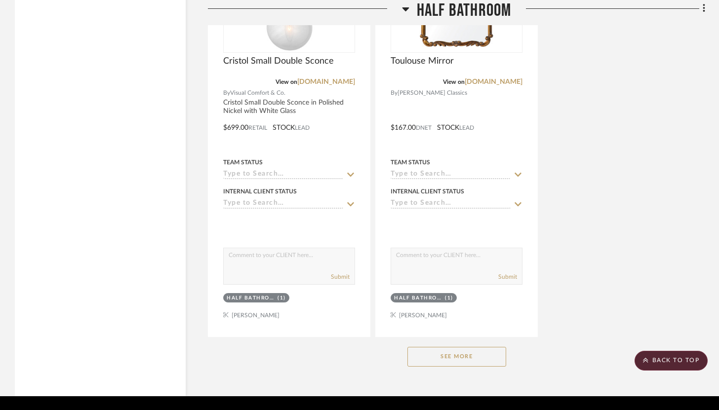
scroll to position [16212, 0]
click at [461, 347] on button "See More" at bounding box center [456, 357] width 99 height 20
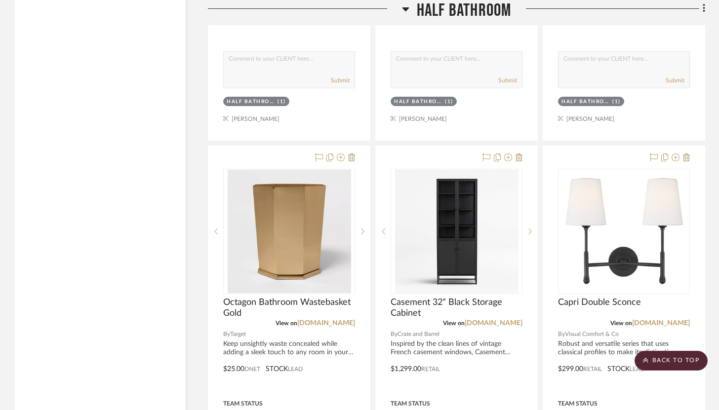
scroll to position [15529, 0]
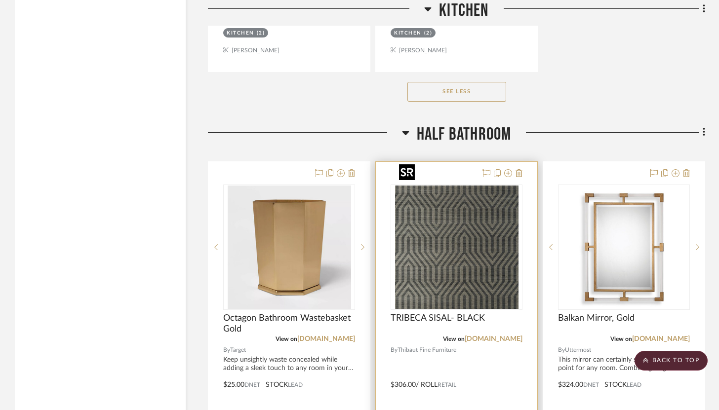
drag, startPoint x: 434, startPoint y: 127, endPoint x: 468, endPoint y: 208, distance: 87.9
click at [469, 208] on project-item-tile "TRIBECA SISAL- BLACK View on thibautdesign.com By Thibaut Fine Furniture $306.0…" at bounding box center [456, 377] width 162 height 433
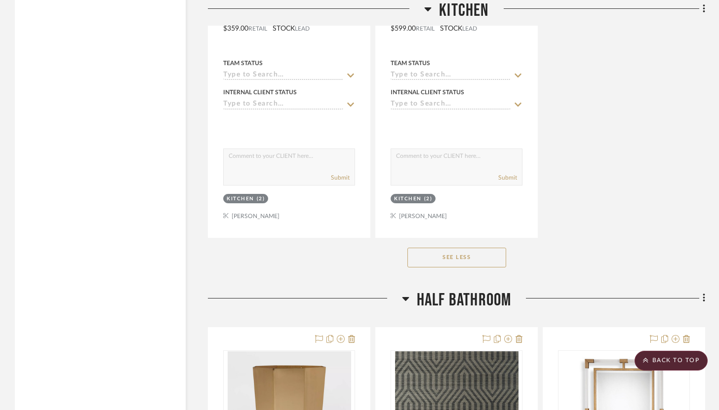
scroll to position [14906, 0]
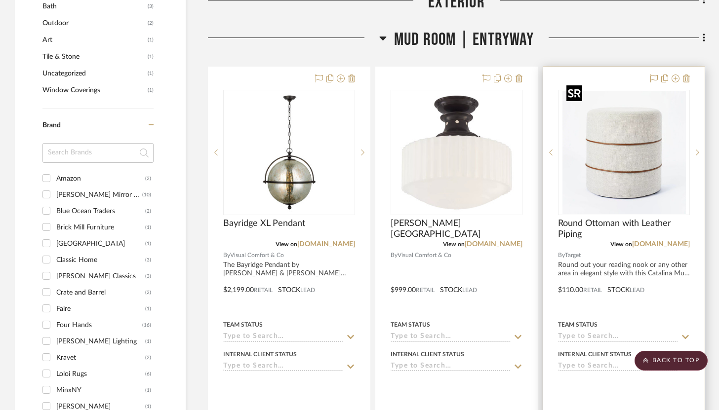
scroll to position [791, 0]
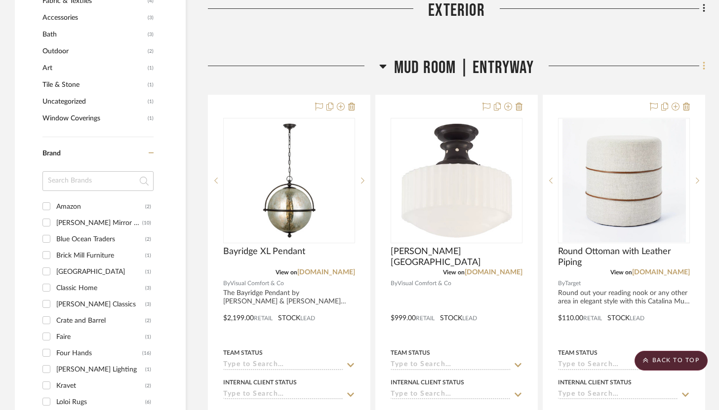
click at [704, 62] on icon at bounding box center [704, 66] width 2 height 8
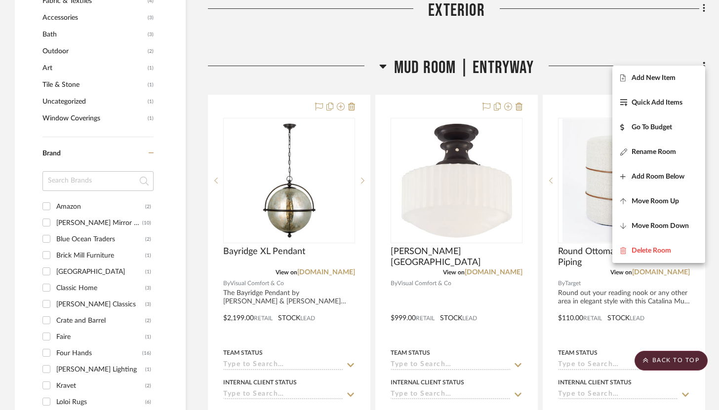
click at [710, 209] on div at bounding box center [359, 205] width 719 height 410
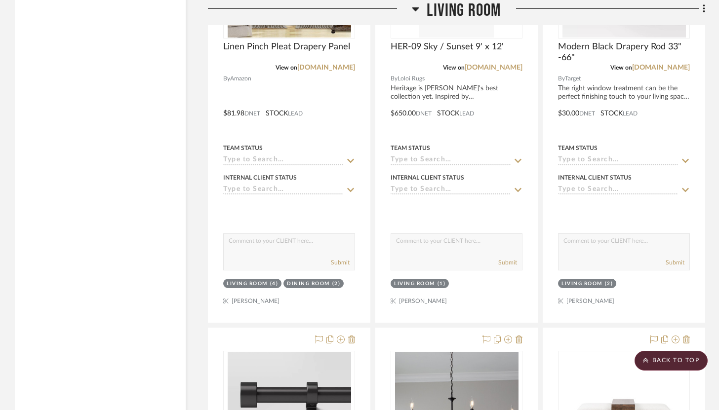
scroll to position [2539, 0]
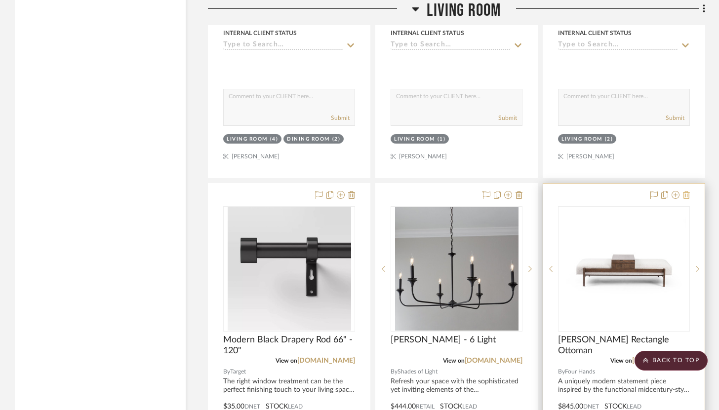
click at [687, 191] on icon at bounding box center [686, 195] width 7 height 8
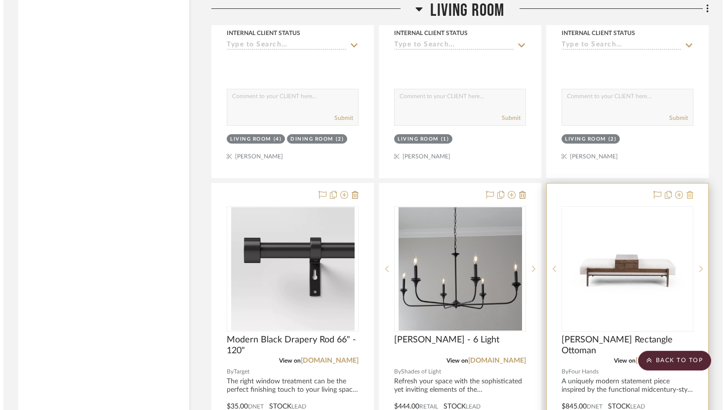
scroll to position [0, 0]
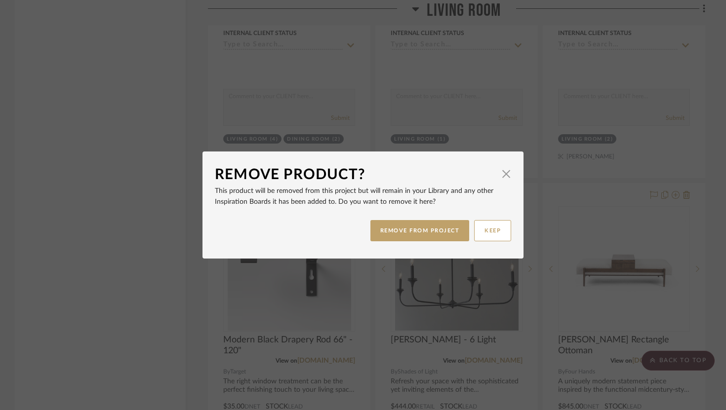
click at [527, 290] on div "Remove Product? × This product will be removed from this project but will remai…" at bounding box center [363, 205] width 726 height 410
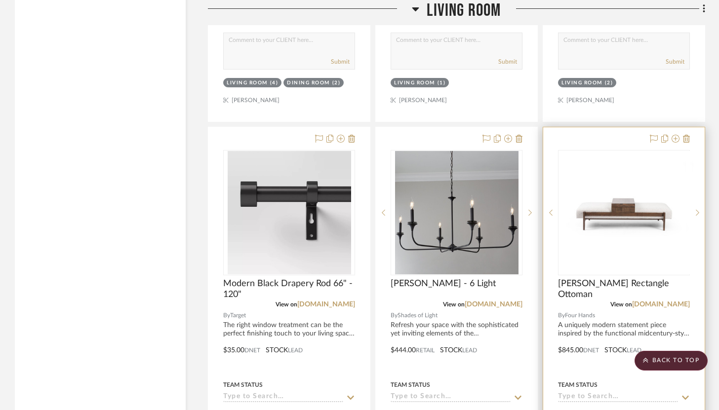
scroll to position [2604, 0]
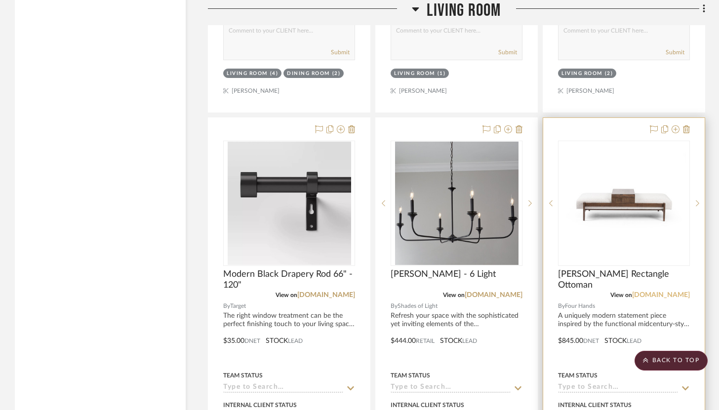
click at [660, 292] on link "[DOMAIN_NAME]" at bounding box center [661, 295] width 58 height 7
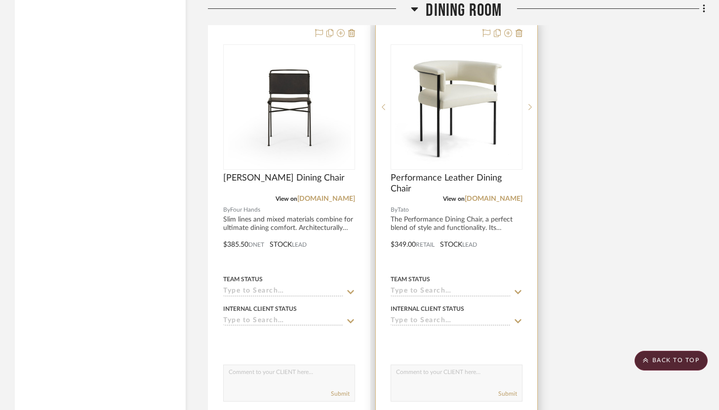
scroll to position [4666, 0]
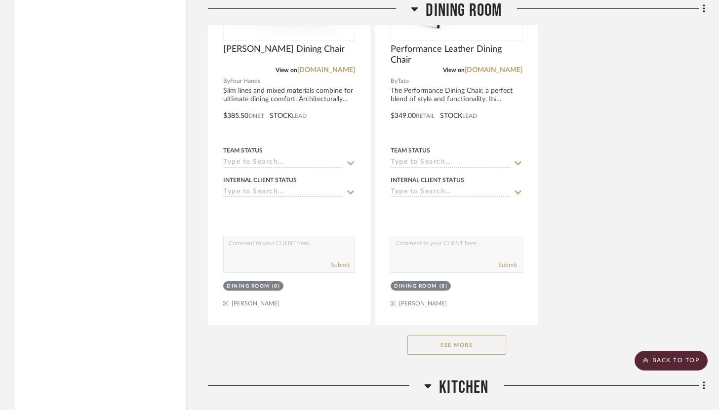
click at [469, 337] on button "See More" at bounding box center [456, 345] width 99 height 20
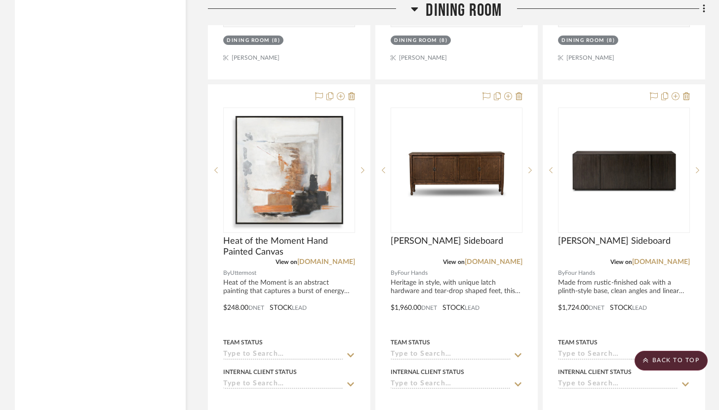
scroll to position [4937, 0]
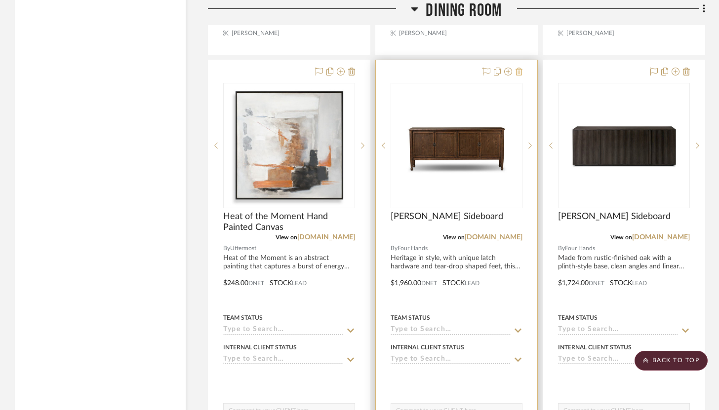
click at [519, 68] on icon at bounding box center [519, 72] width 7 height 8
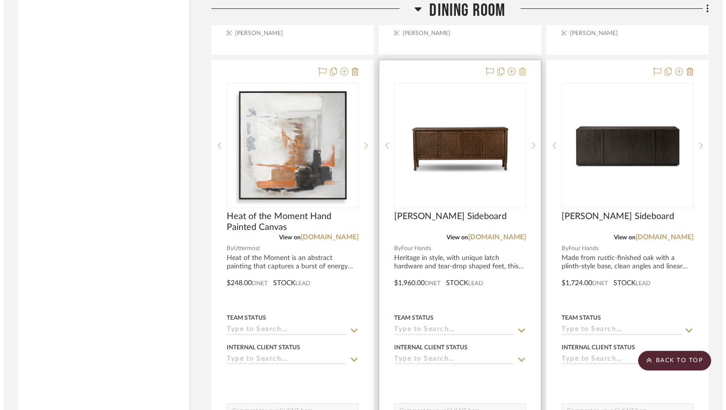
scroll to position [0, 0]
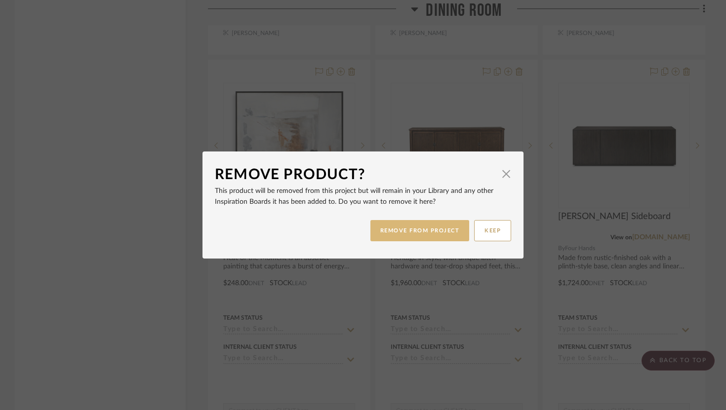
click at [433, 220] on button "REMOVE FROM PROJECT" at bounding box center [419, 230] width 99 height 21
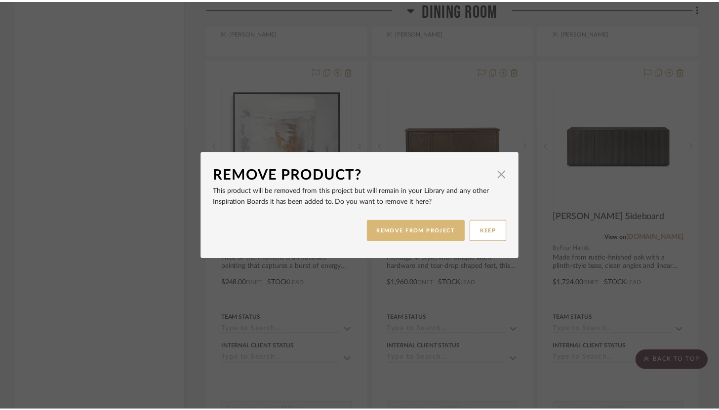
scroll to position [4937, 0]
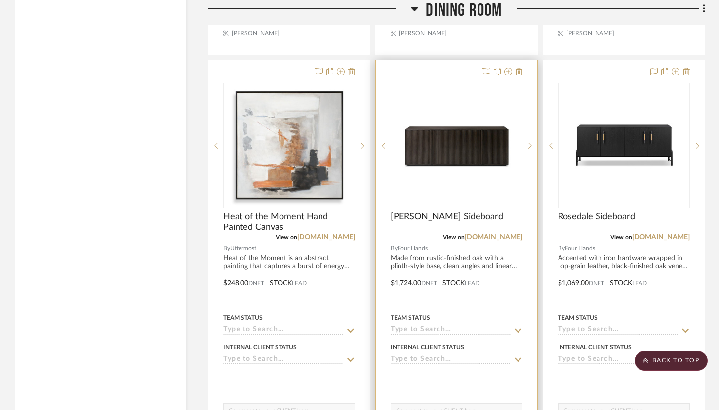
click at [523, 61] on div at bounding box center [456, 276] width 161 height 432
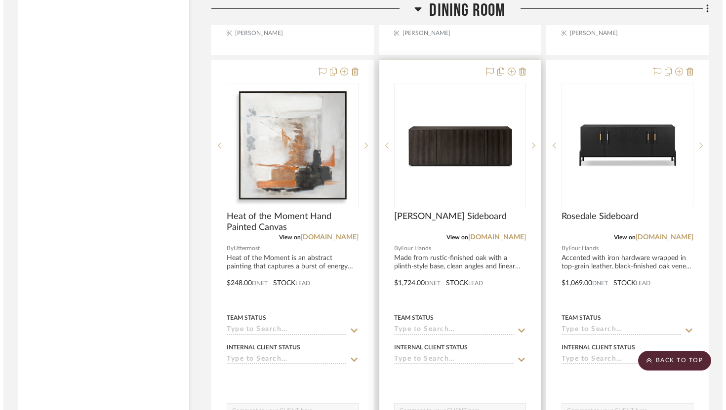
scroll to position [0, 0]
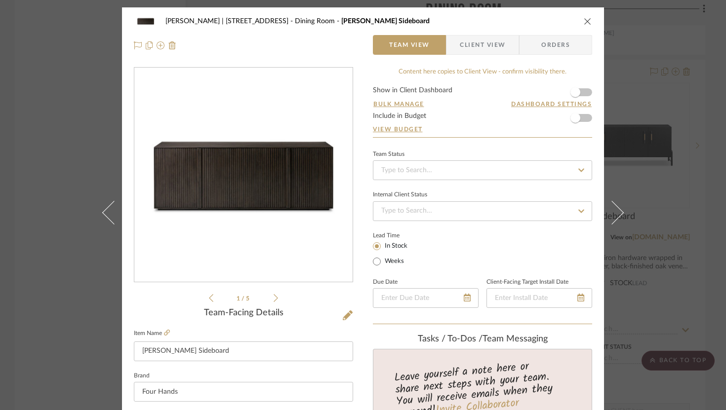
click at [586, 22] on icon "close" at bounding box center [588, 21] width 8 height 8
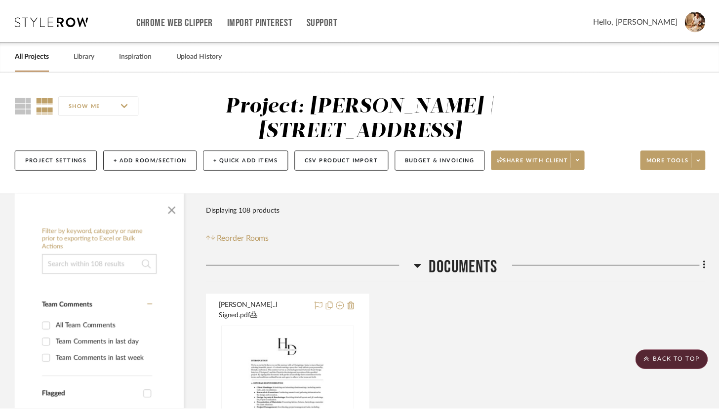
scroll to position [4937, 0]
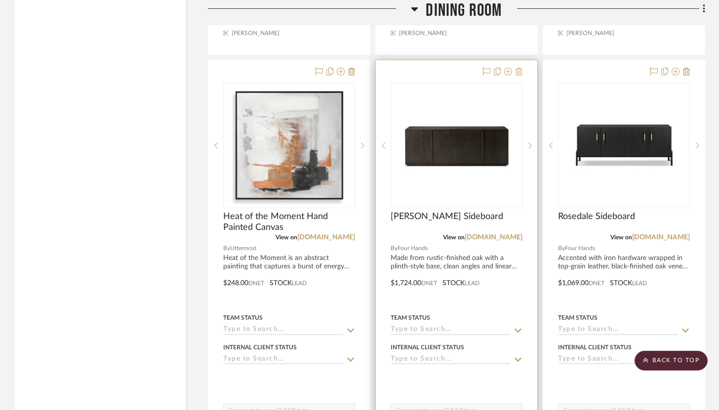
click at [519, 68] on icon at bounding box center [519, 72] width 7 height 8
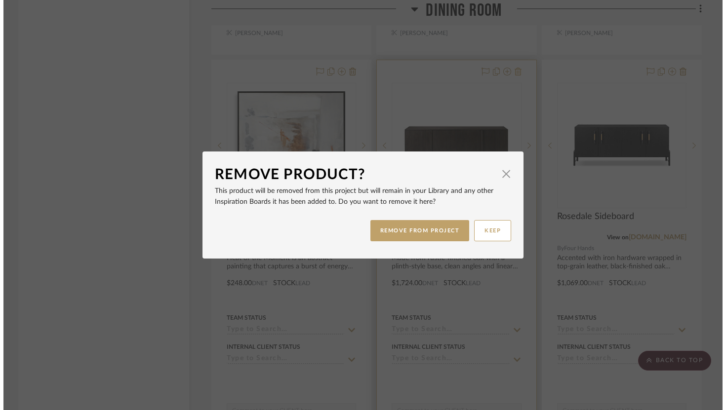
scroll to position [0, 0]
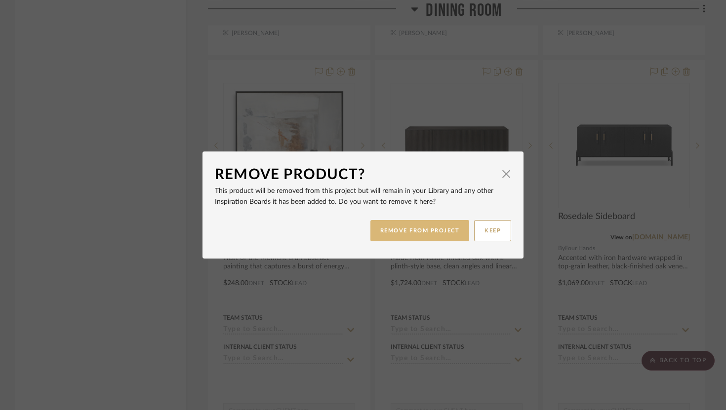
click at [423, 227] on button "REMOVE FROM PROJECT" at bounding box center [419, 230] width 99 height 21
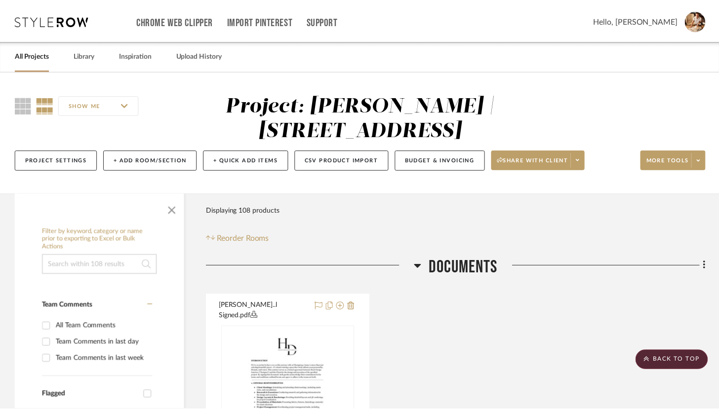
scroll to position [4937, 0]
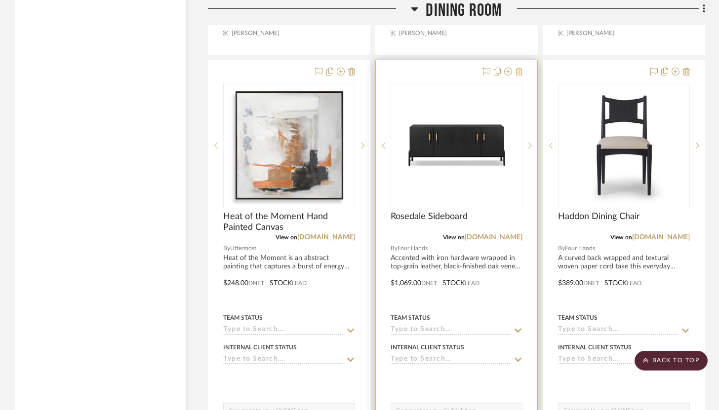
click at [520, 68] on icon at bounding box center [519, 72] width 7 height 8
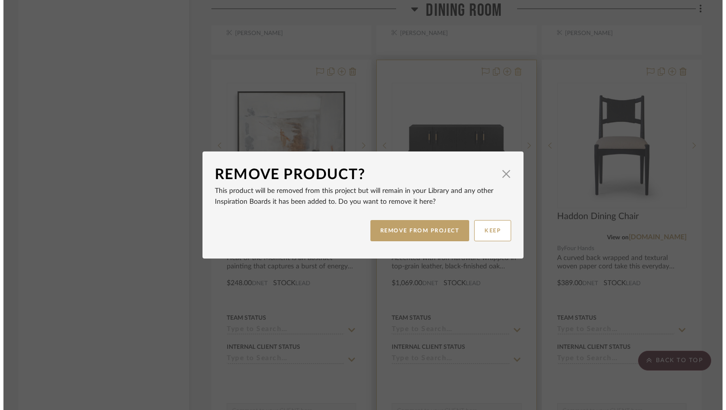
scroll to position [0, 0]
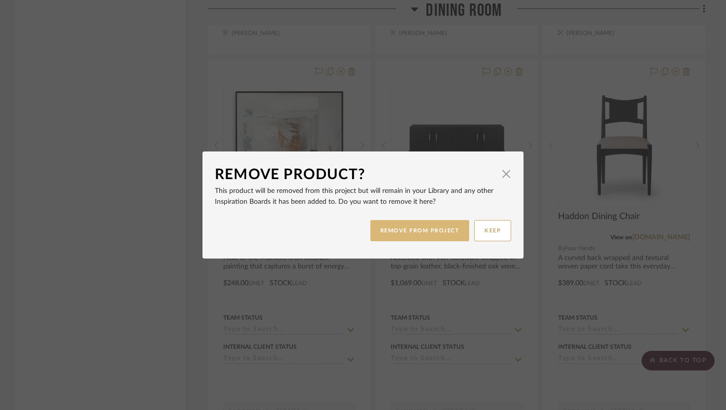
click at [423, 230] on button "REMOVE FROM PROJECT" at bounding box center [419, 230] width 99 height 21
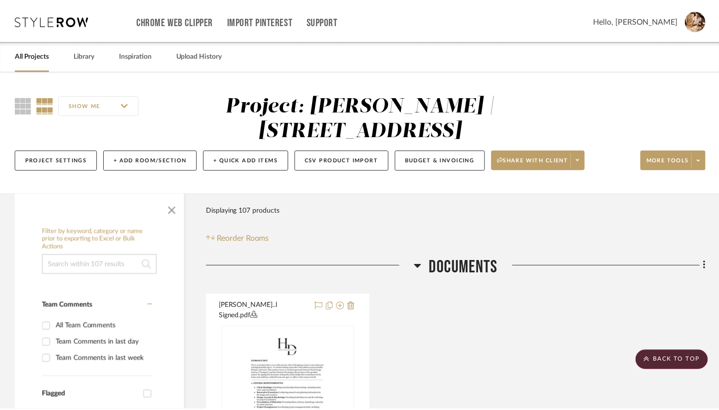
scroll to position [4937, 0]
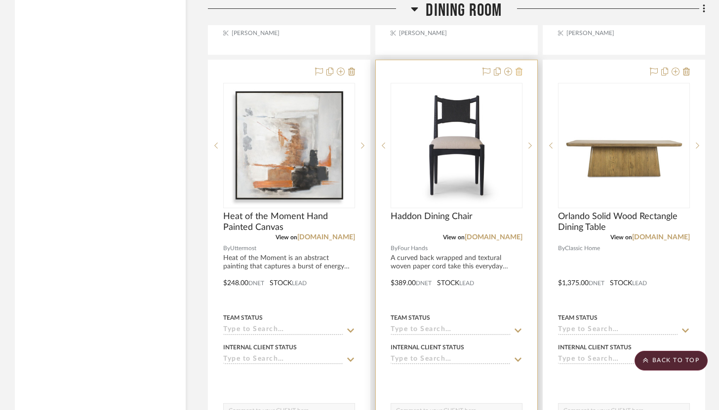
click at [518, 68] on icon at bounding box center [519, 72] width 7 height 8
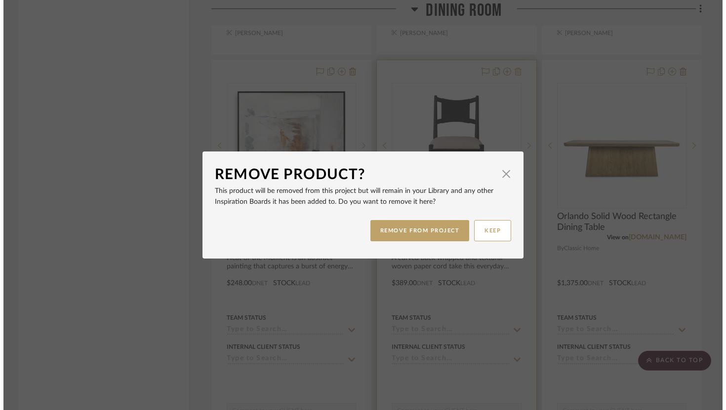
scroll to position [0, 0]
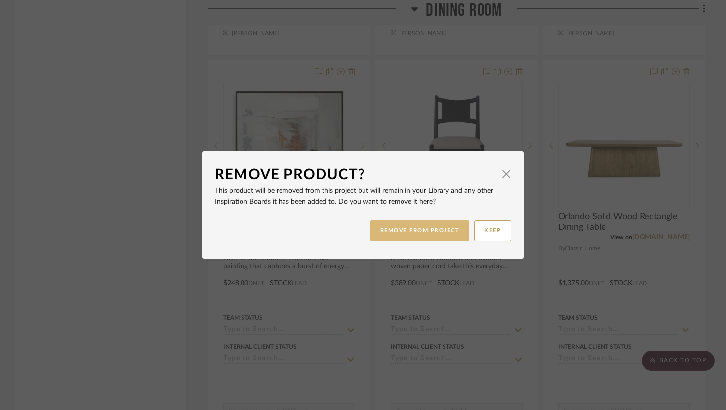
click at [419, 229] on button "REMOVE FROM PROJECT" at bounding box center [419, 230] width 99 height 21
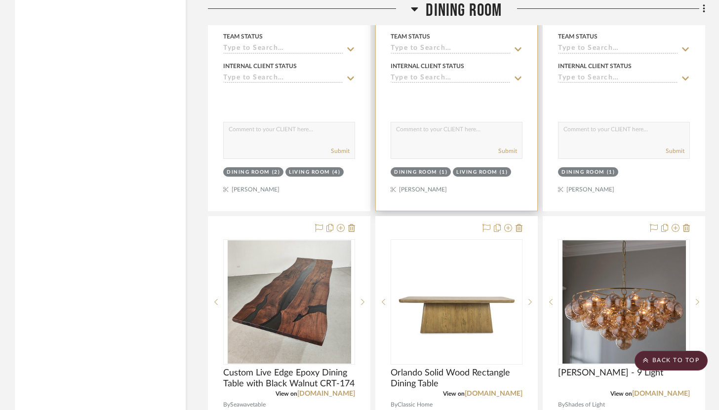
scroll to position [3911, 0]
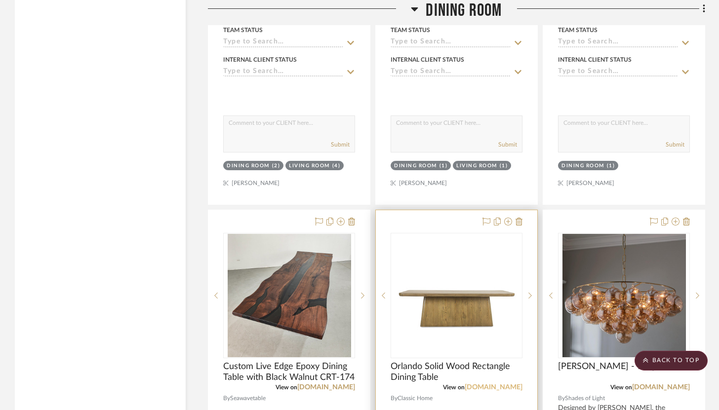
click at [497, 384] on link "[DOMAIN_NAME]" at bounding box center [494, 387] width 58 height 7
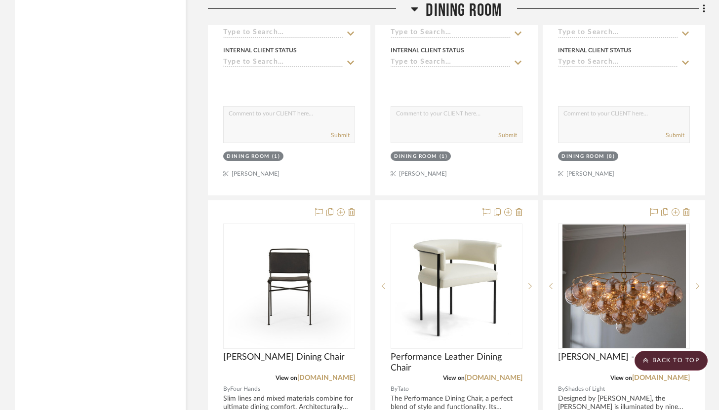
scroll to position [4363, 0]
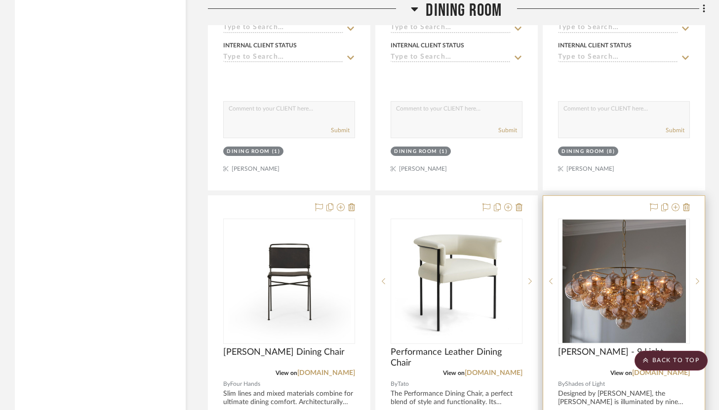
drag, startPoint x: 581, startPoint y: 117, endPoint x: 650, endPoint y: 250, distance: 150.2
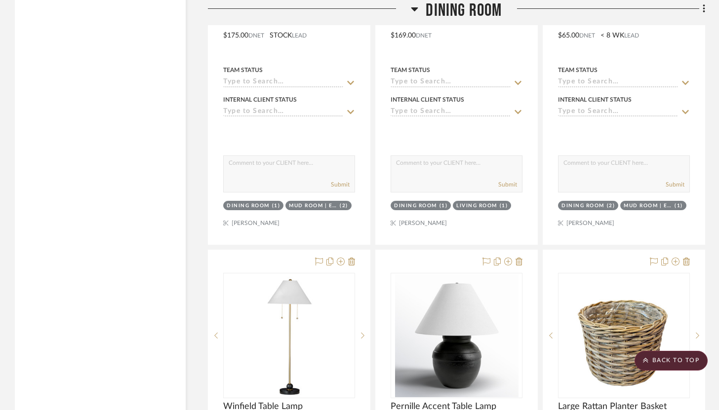
scroll to position [5624, 0]
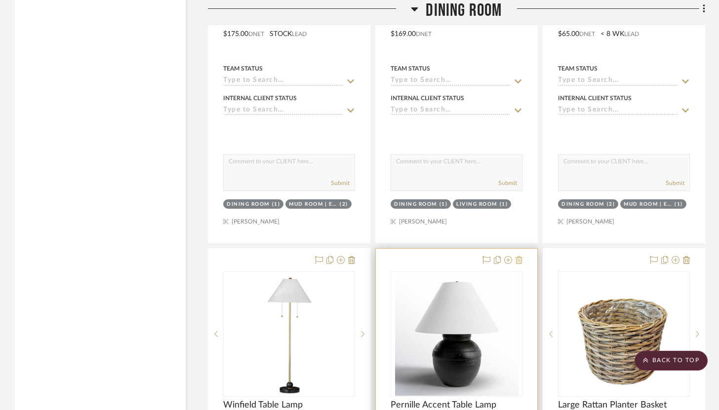
click at [522, 256] on icon at bounding box center [519, 260] width 7 height 8
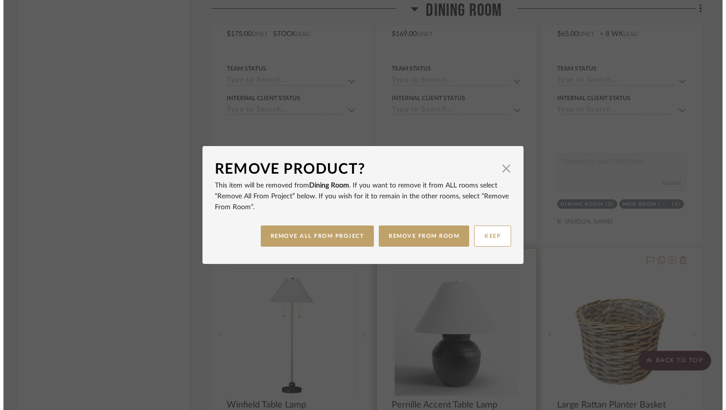
scroll to position [0, 0]
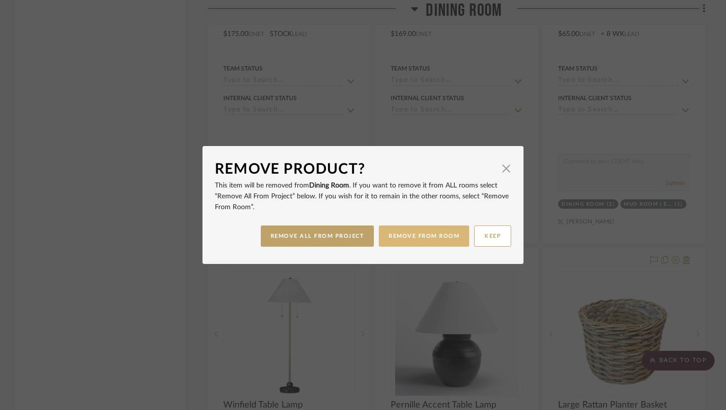
click at [445, 242] on button "REMOVE FROM ROOM" at bounding box center [424, 236] width 90 height 21
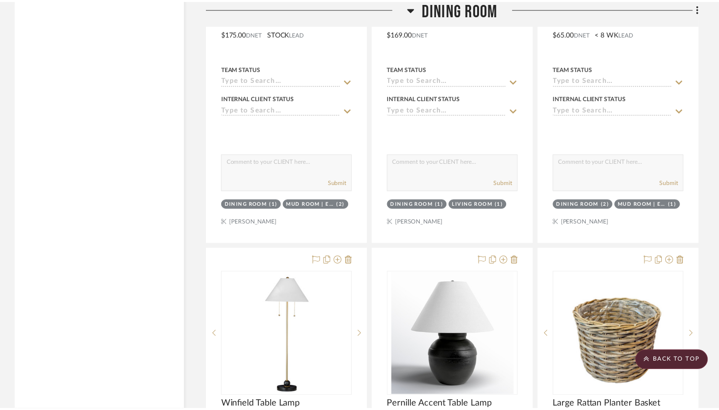
scroll to position [5624, 0]
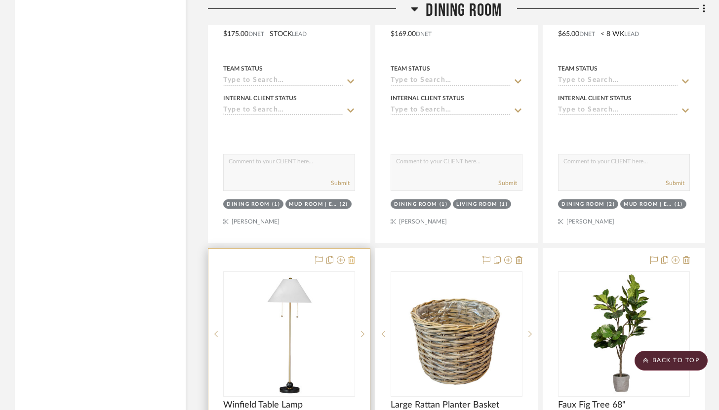
click at [353, 256] on icon at bounding box center [351, 260] width 7 height 8
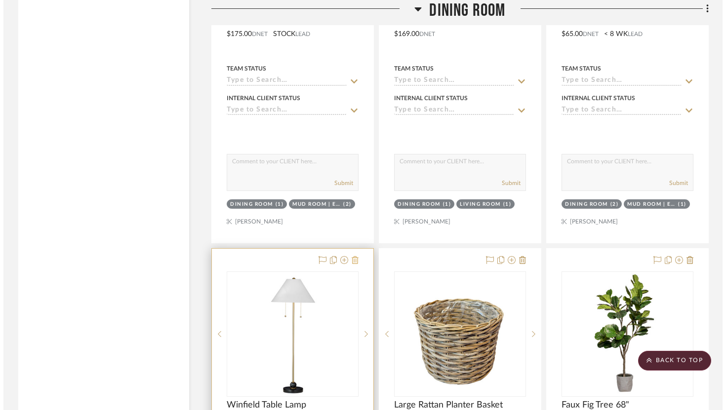
scroll to position [0, 0]
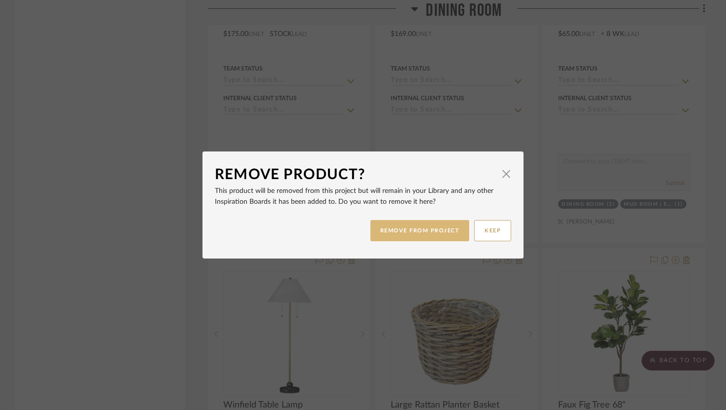
click at [398, 234] on button "REMOVE FROM PROJECT" at bounding box center [419, 230] width 99 height 21
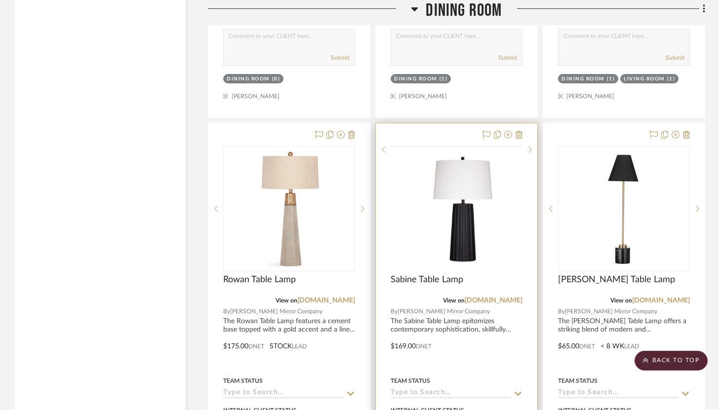
scroll to position [5311, 0]
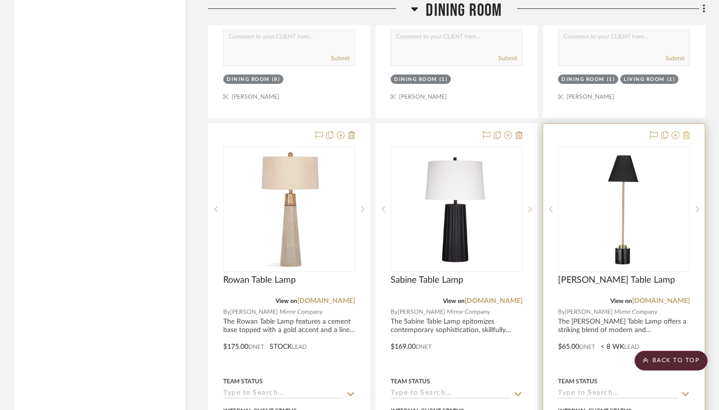
click at [688, 131] on icon at bounding box center [686, 135] width 7 height 8
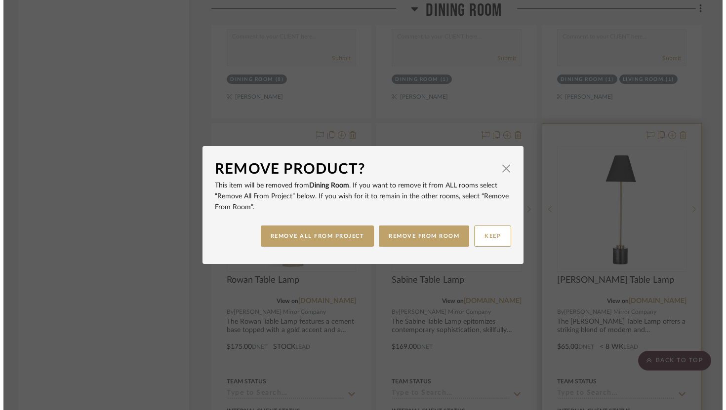
scroll to position [0, 0]
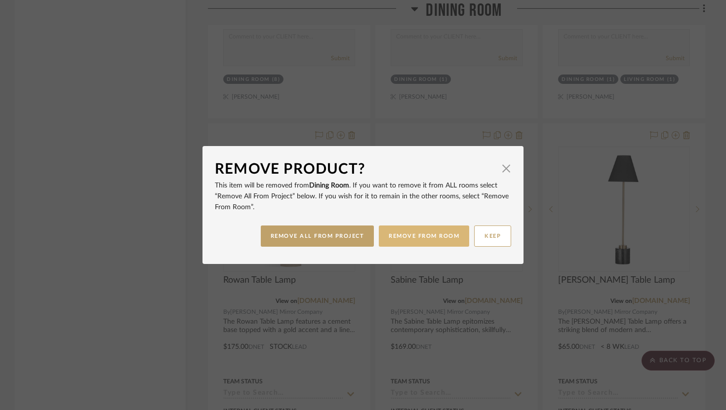
click at [446, 236] on button "REMOVE FROM ROOM" at bounding box center [424, 236] width 90 height 21
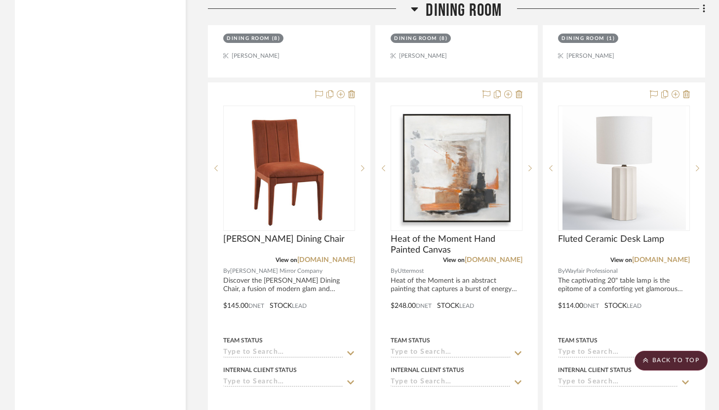
scroll to position [4854, 0]
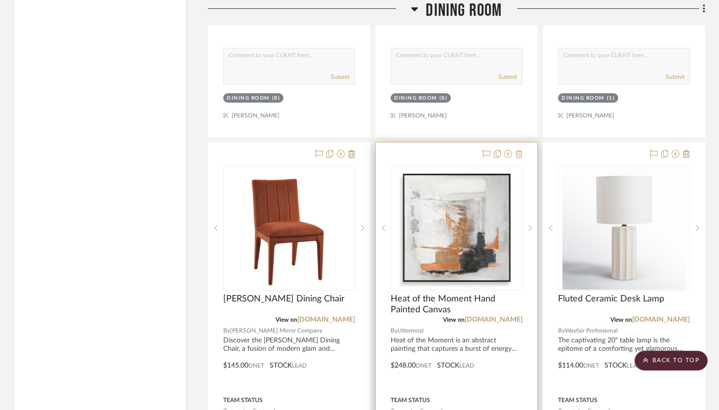
click at [520, 150] on icon at bounding box center [519, 154] width 7 height 8
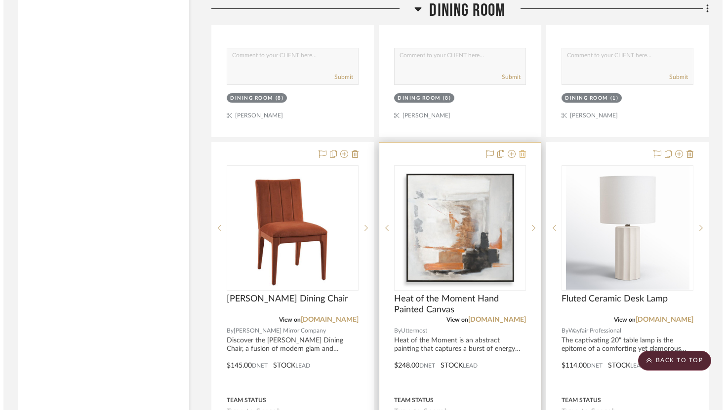
scroll to position [0, 0]
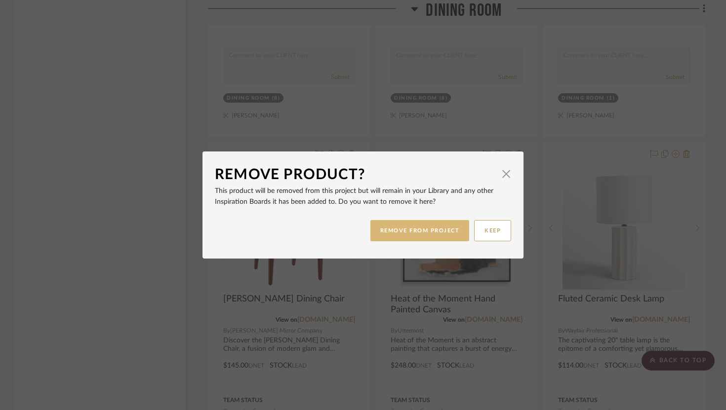
click at [436, 228] on button "REMOVE FROM PROJECT" at bounding box center [419, 230] width 99 height 21
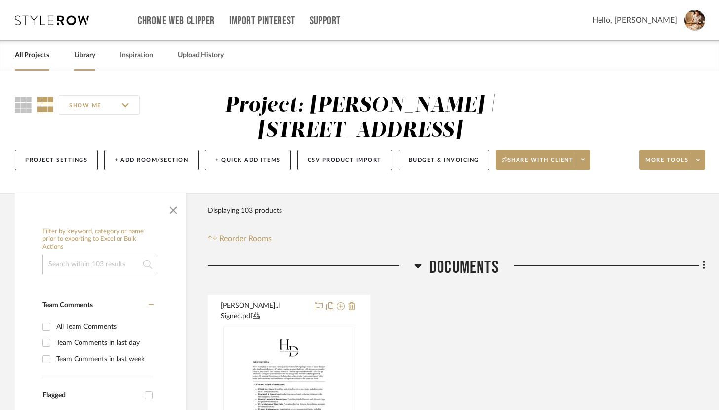
click at [89, 60] on link "Library" at bounding box center [84, 55] width 21 height 13
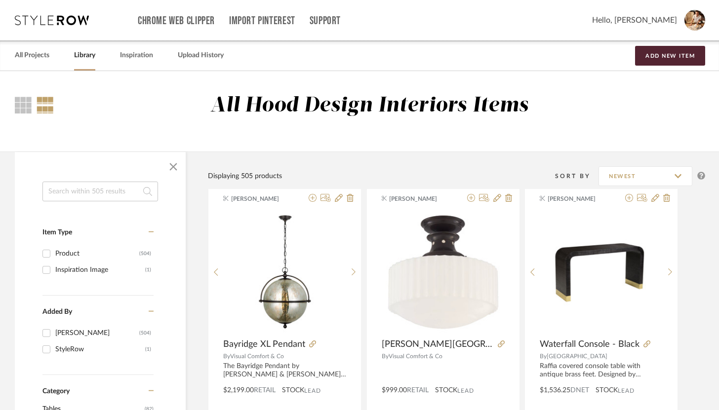
click at [100, 196] on input at bounding box center [100, 192] width 116 height 20
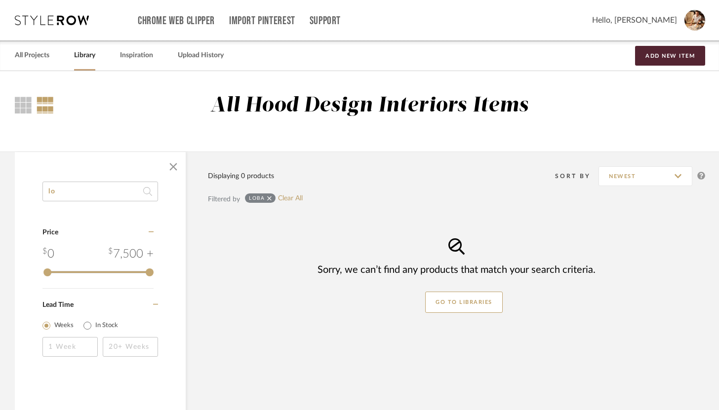
type input "l"
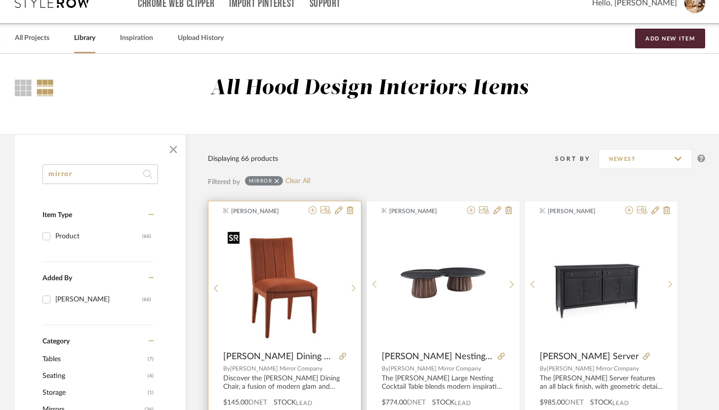
scroll to position [16, 0]
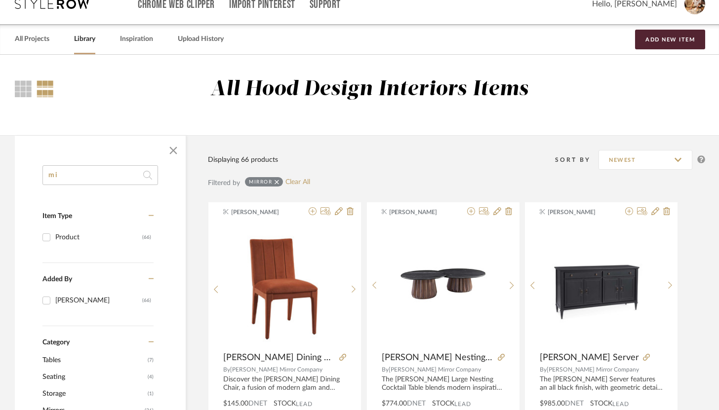
type input "m"
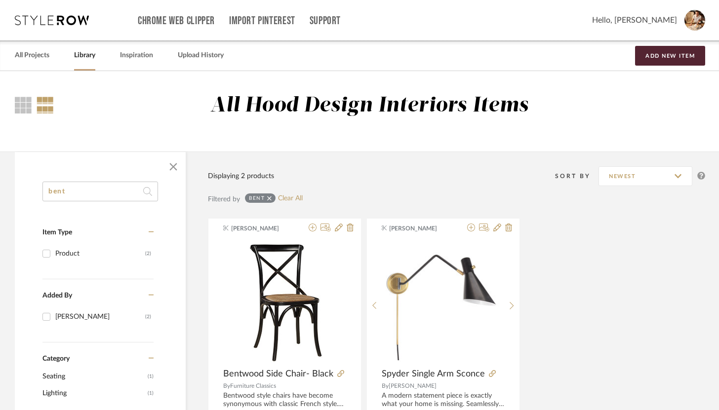
drag, startPoint x: 89, startPoint y: 200, endPoint x: 33, endPoint y: 185, distance: 58.8
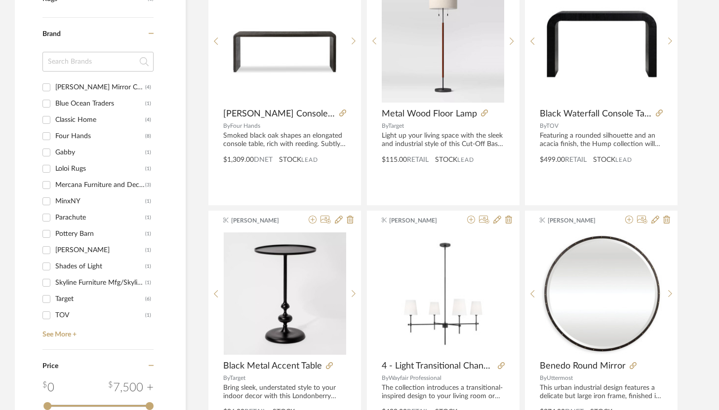
scroll to position [513, 0]
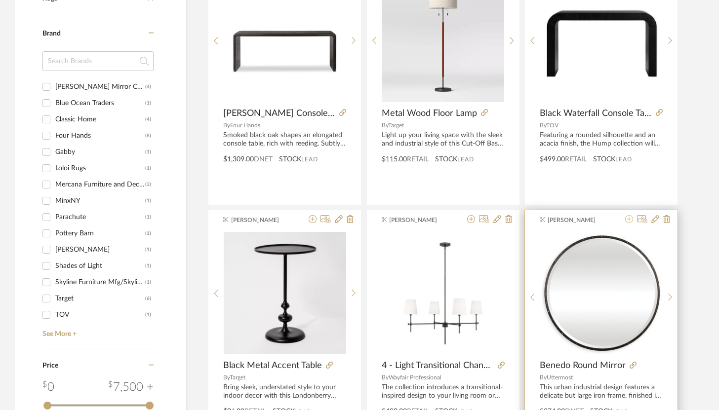
click at [629, 220] on icon at bounding box center [629, 219] width 8 height 8
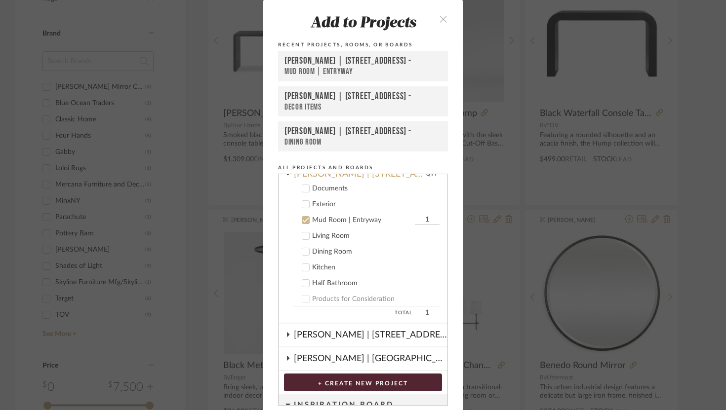
scroll to position [84, 0]
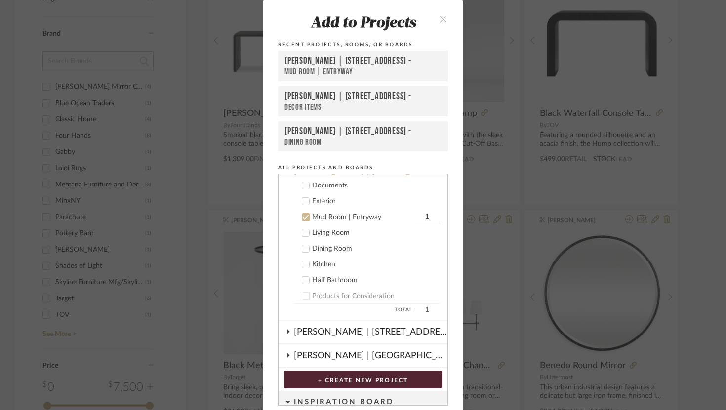
click at [302, 216] on icon at bounding box center [305, 217] width 7 height 7
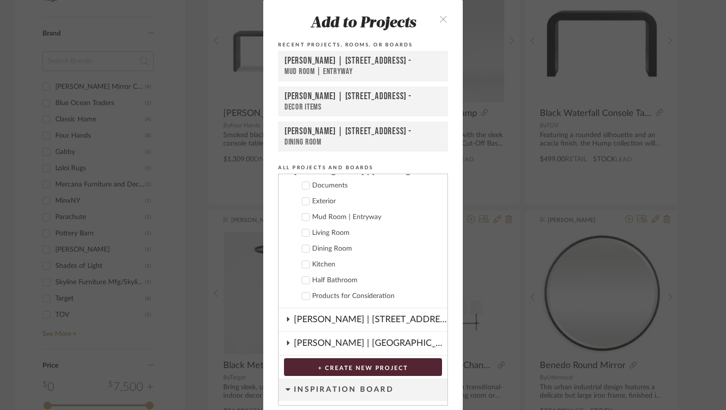
click at [304, 246] on icon at bounding box center [305, 248] width 7 height 7
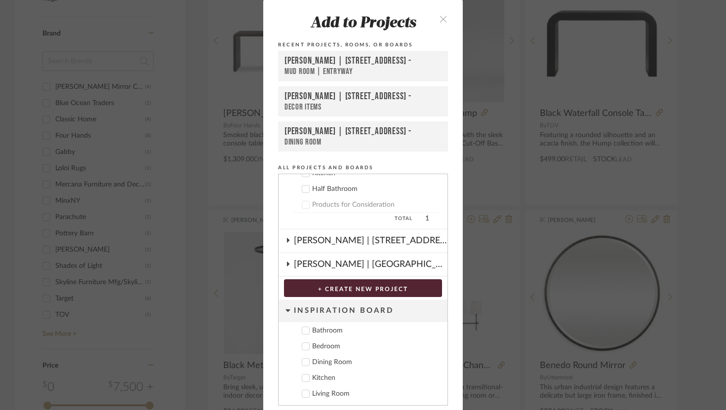
scroll to position [36, 0]
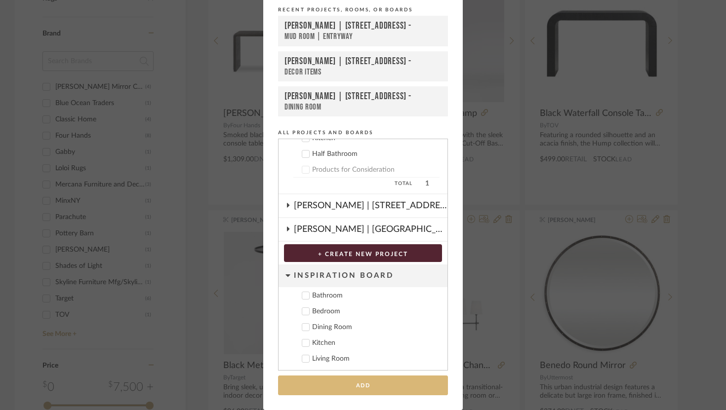
click at [357, 389] on button "Add" at bounding box center [363, 386] width 170 height 20
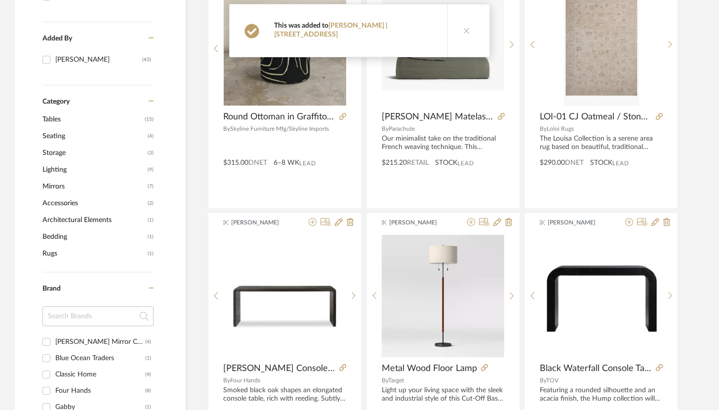
scroll to position [0, 0]
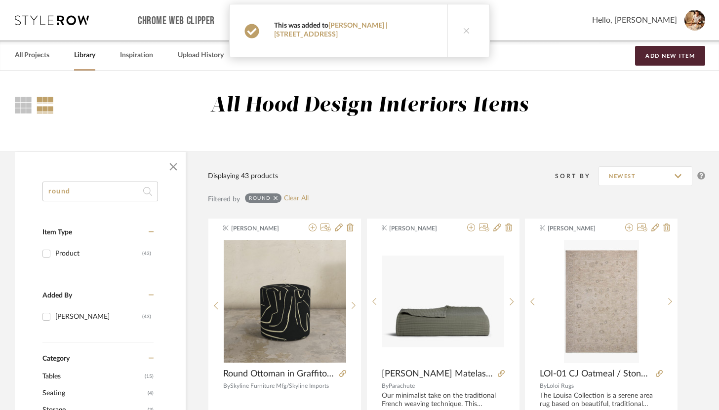
drag, startPoint x: 83, startPoint y: 187, endPoint x: 45, endPoint y: 187, distance: 37.5
click at [45, 187] on input "round" at bounding box center [100, 192] width 116 height 20
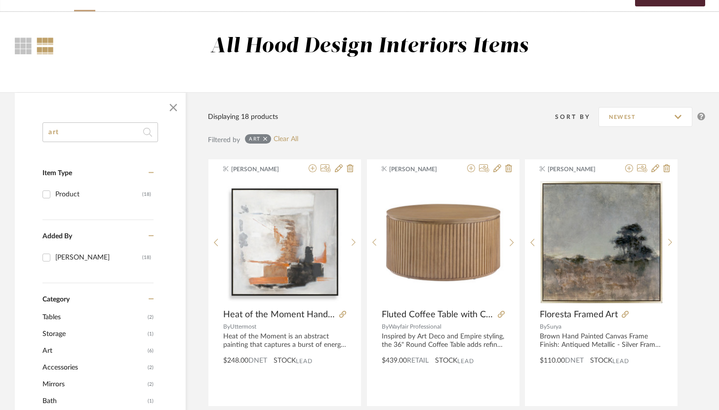
scroll to position [61, 0]
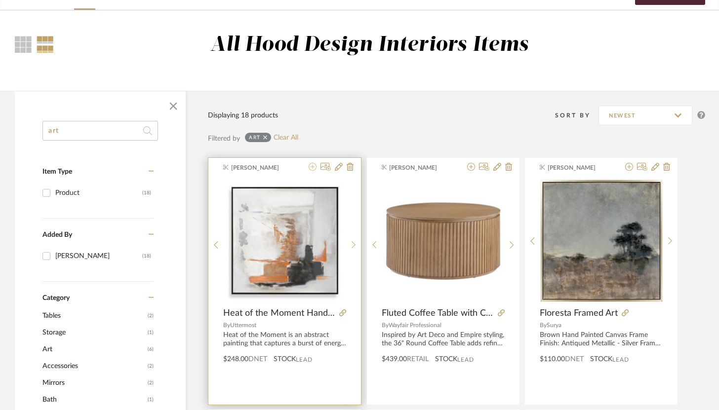
type input "art"
click at [316, 170] on icon at bounding box center [313, 167] width 8 height 8
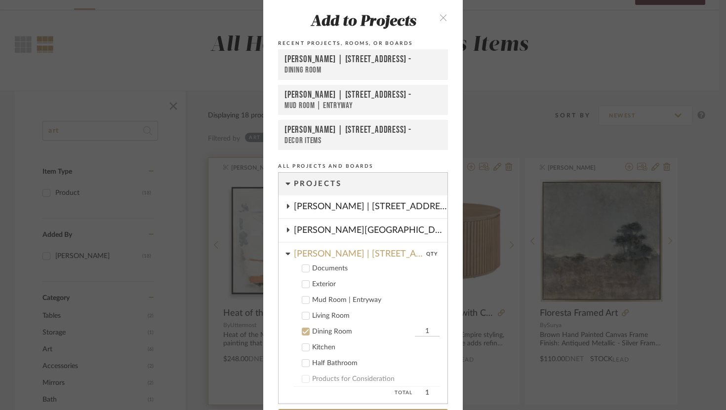
scroll to position [116, 0]
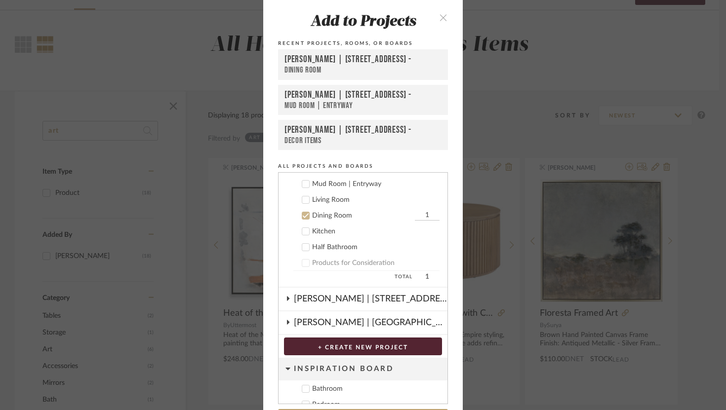
click at [302, 214] on icon at bounding box center [305, 215] width 7 height 7
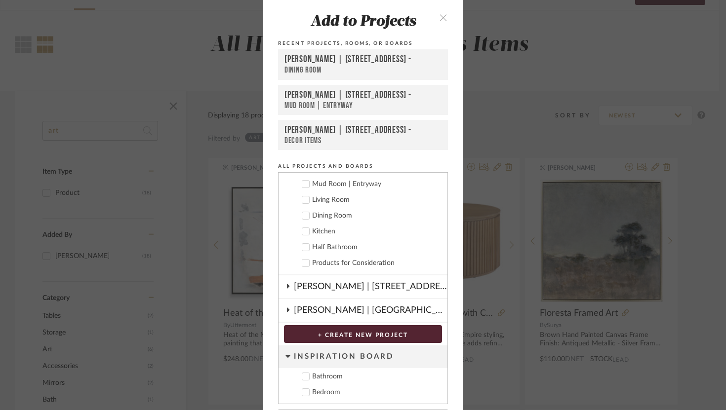
click at [304, 193] on cdk-nested-tree-node "Living Room" at bounding box center [359, 200] width 161 height 16
click at [304, 188] on div at bounding box center [306, 184] width 8 height 8
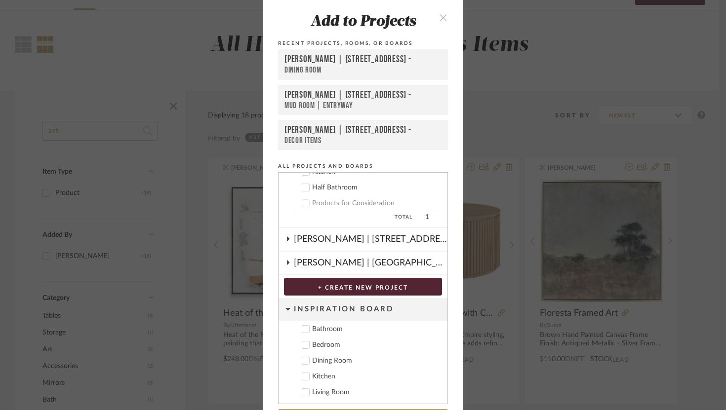
scroll to position [36, 0]
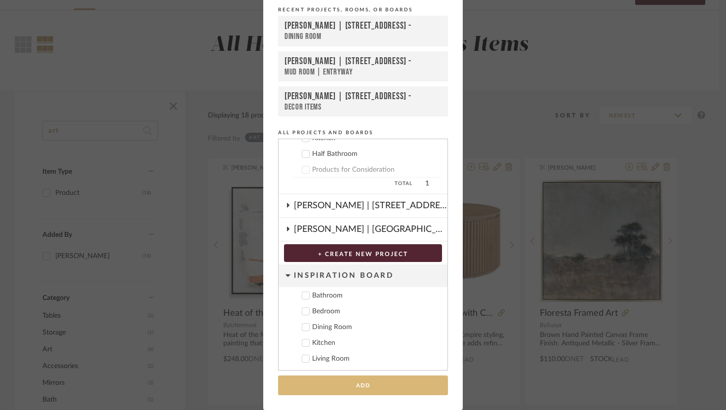
click at [359, 382] on button "Add" at bounding box center [363, 386] width 170 height 20
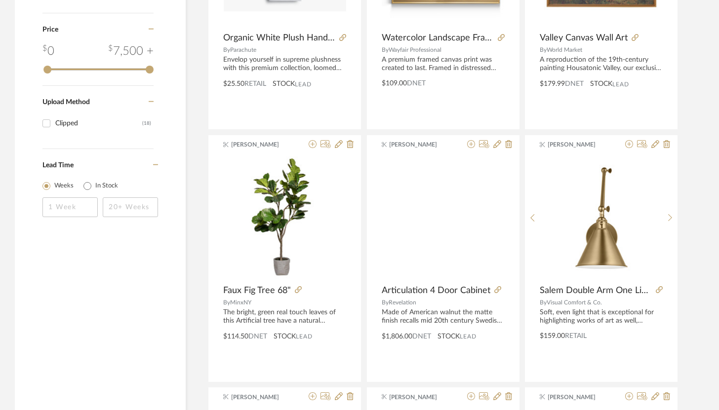
scroll to position [841, 0]
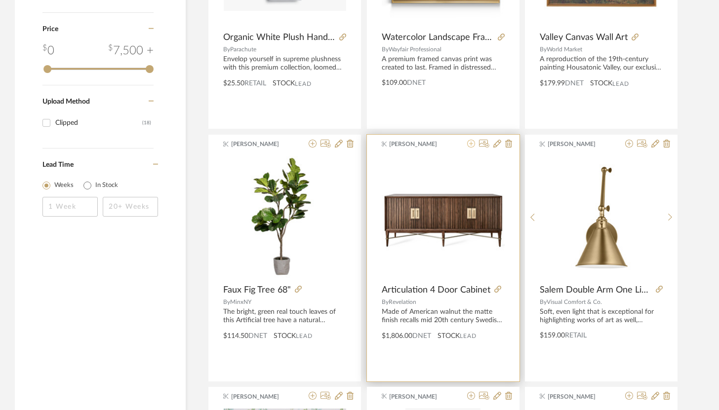
click at [470, 146] on icon at bounding box center [471, 144] width 8 height 8
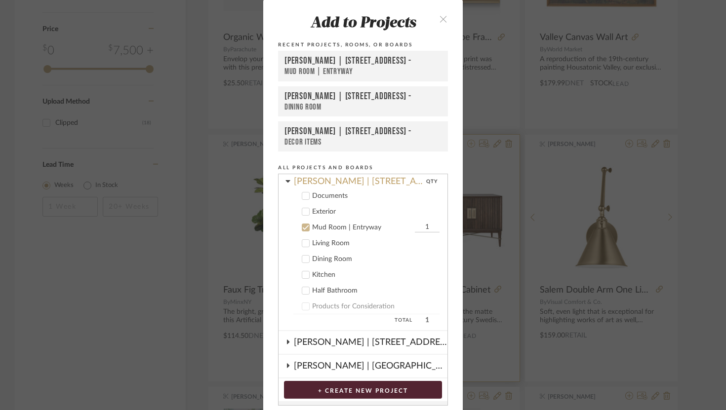
scroll to position [84, 0]
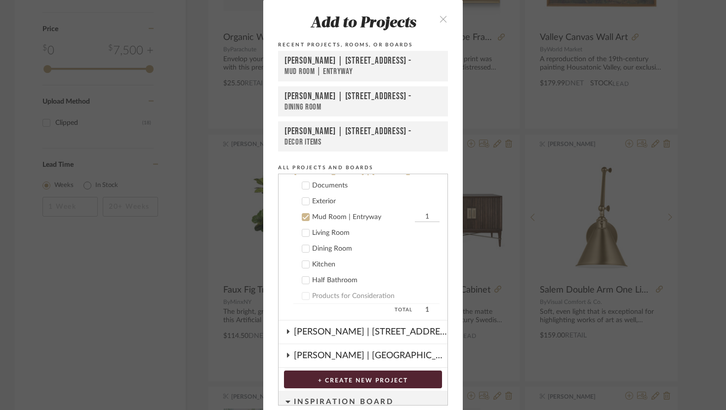
click at [306, 254] on cdk-nested-tree-node "Dining Room" at bounding box center [359, 248] width 161 height 16
click at [304, 252] on icon at bounding box center [305, 248] width 7 height 7
click at [304, 217] on icon at bounding box center [305, 217] width 7 height 7
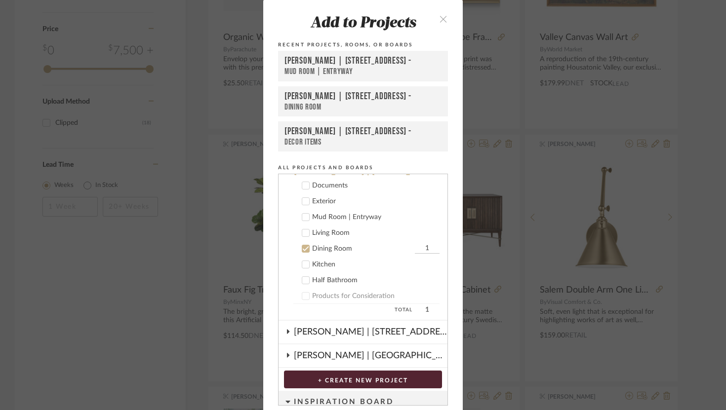
scroll to position [36, 0]
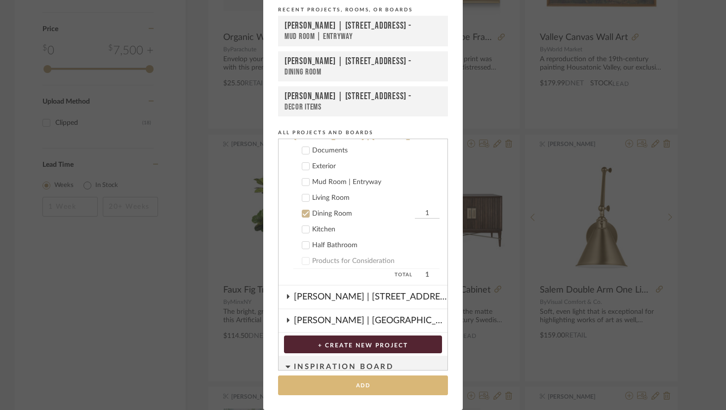
click at [388, 393] on button "Add" at bounding box center [363, 386] width 170 height 20
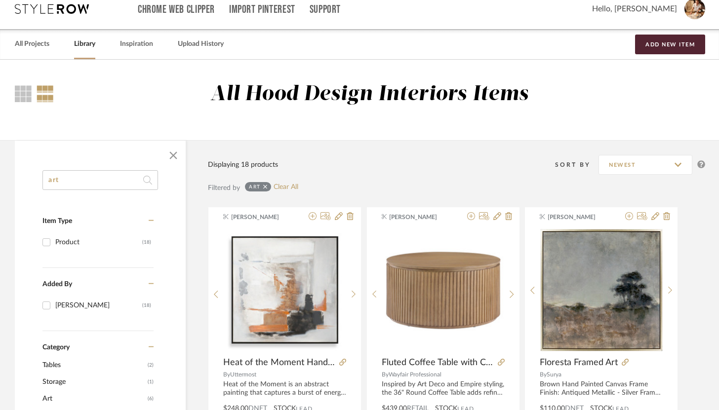
scroll to position [0, 0]
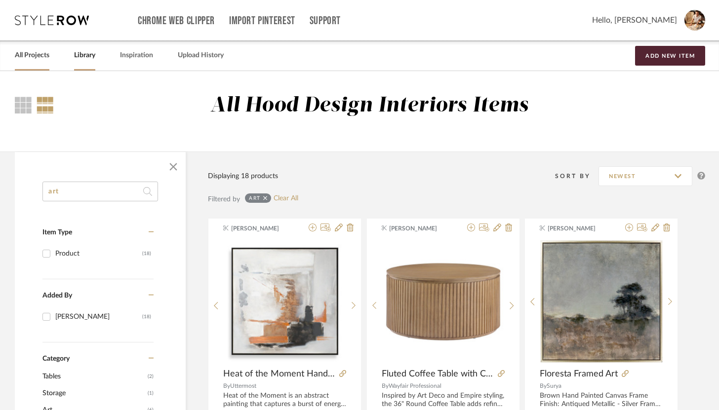
click at [47, 57] on link "All Projects" at bounding box center [32, 55] width 35 height 13
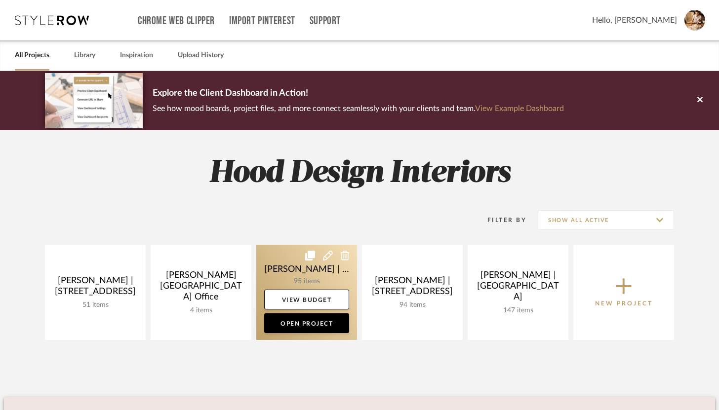
click at [283, 284] on link at bounding box center [306, 292] width 101 height 95
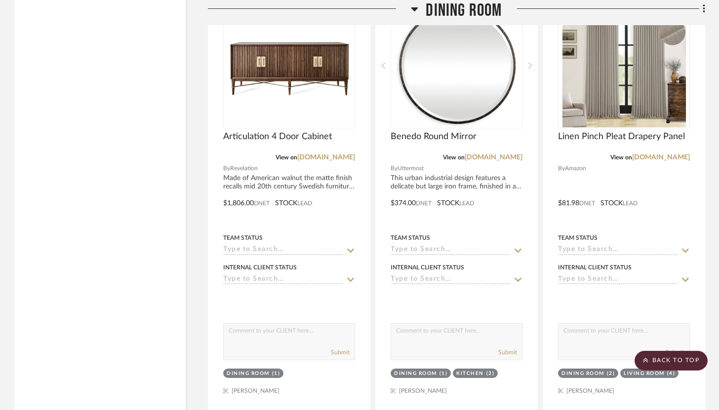
scroll to position [3476, 0]
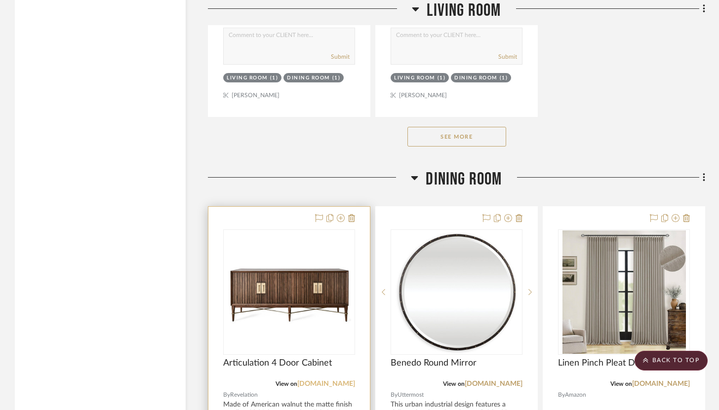
click at [337, 381] on link "[DOMAIN_NAME]" at bounding box center [326, 384] width 58 height 7
